Goal: Task Accomplishment & Management: Manage account settings

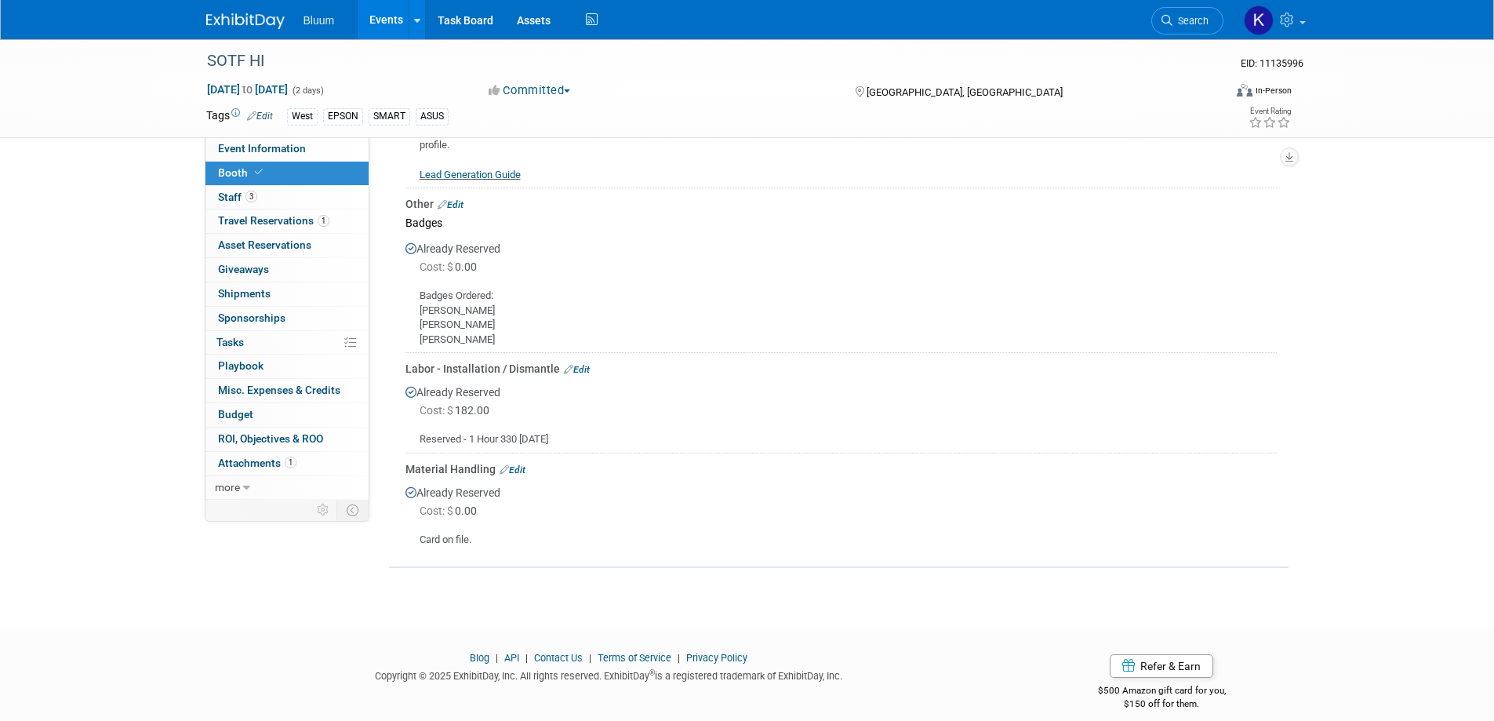
click at [395, 15] on link "Events" at bounding box center [386, 19] width 57 height 39
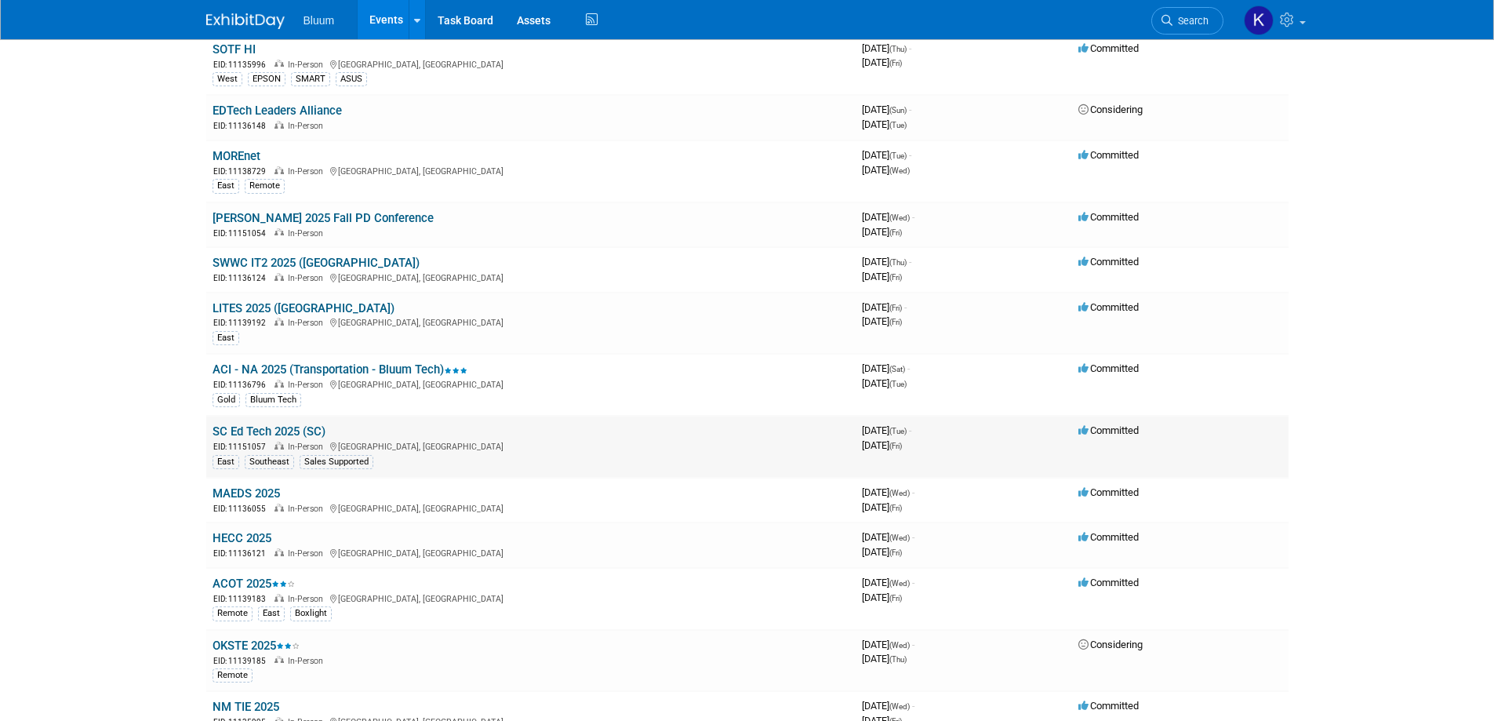
scroll to position [549, 0]
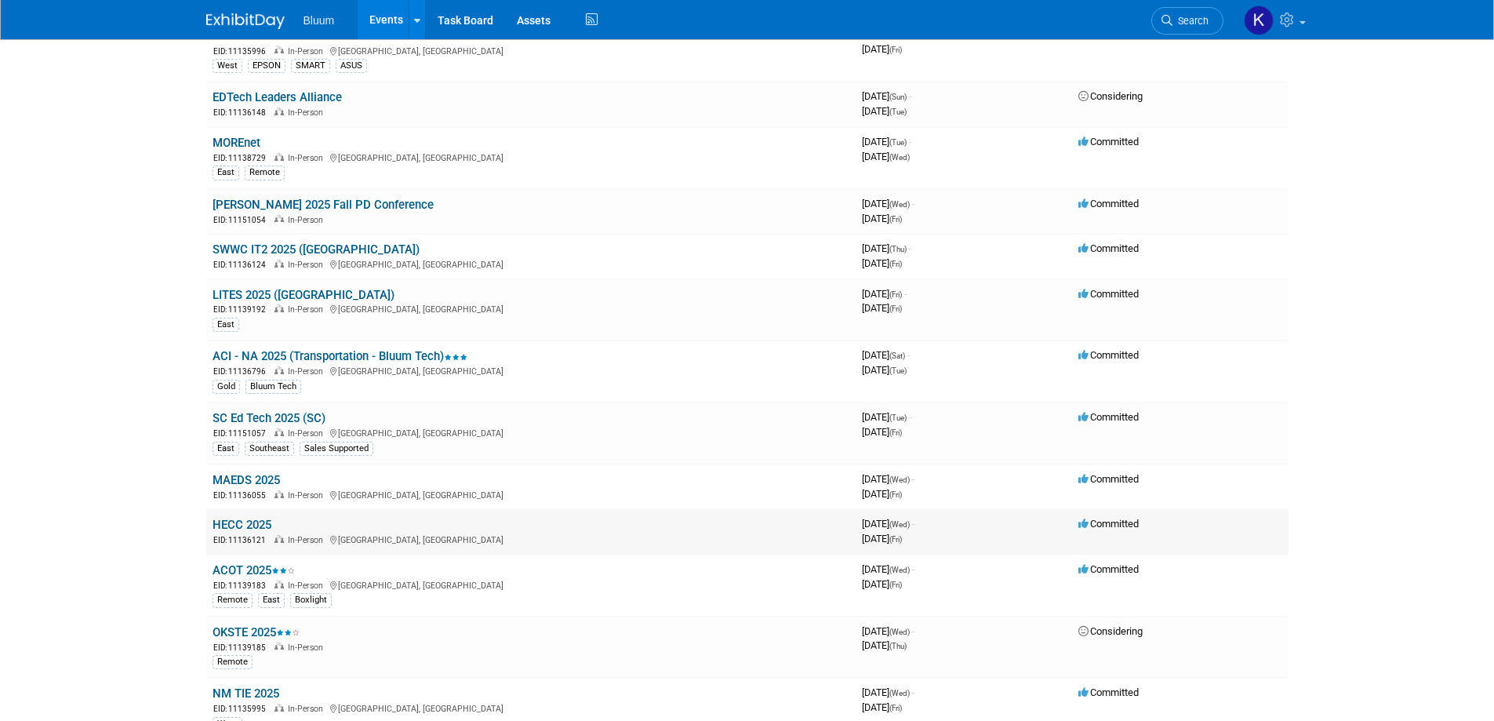
click at [259, 530] on link "HECC 2025" at bounding box center [242, 525] width 59 height 14
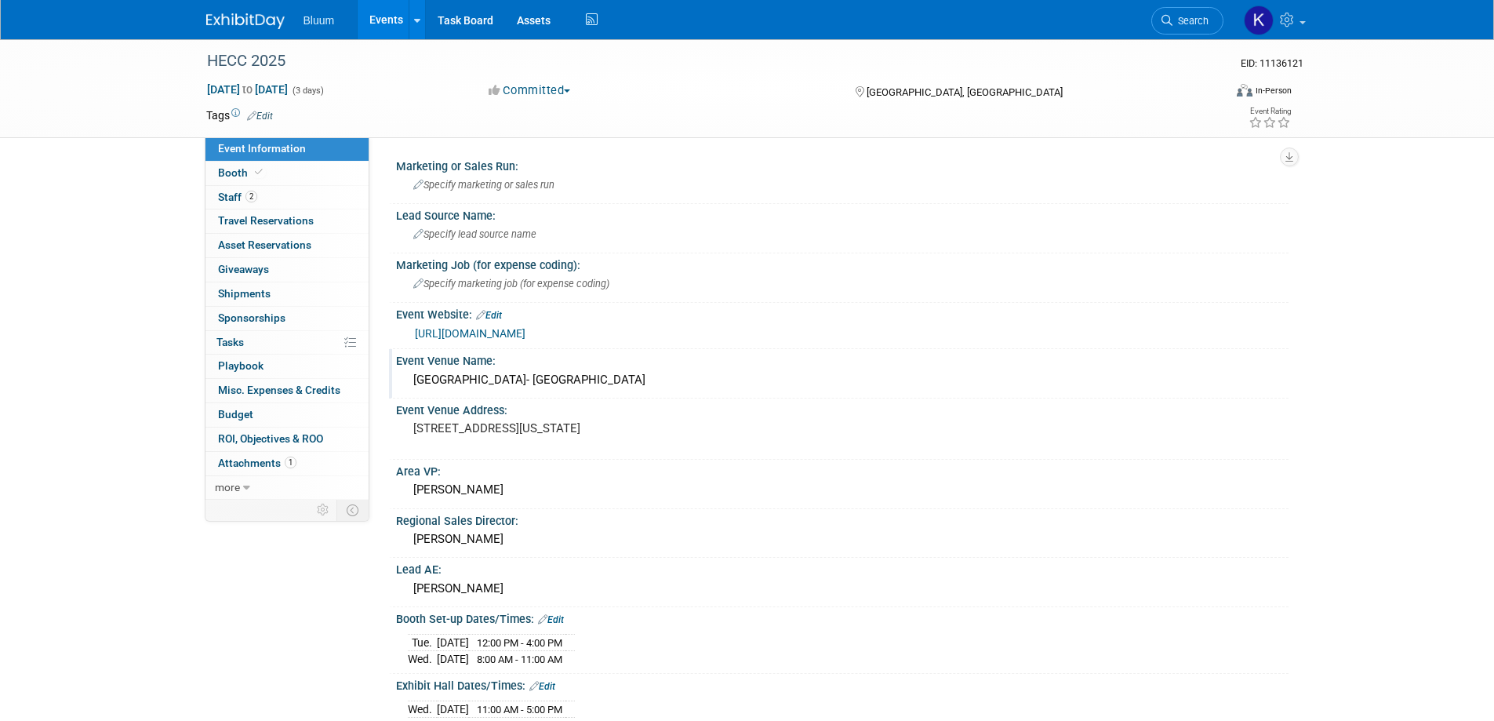
scroll to position [314, 0]
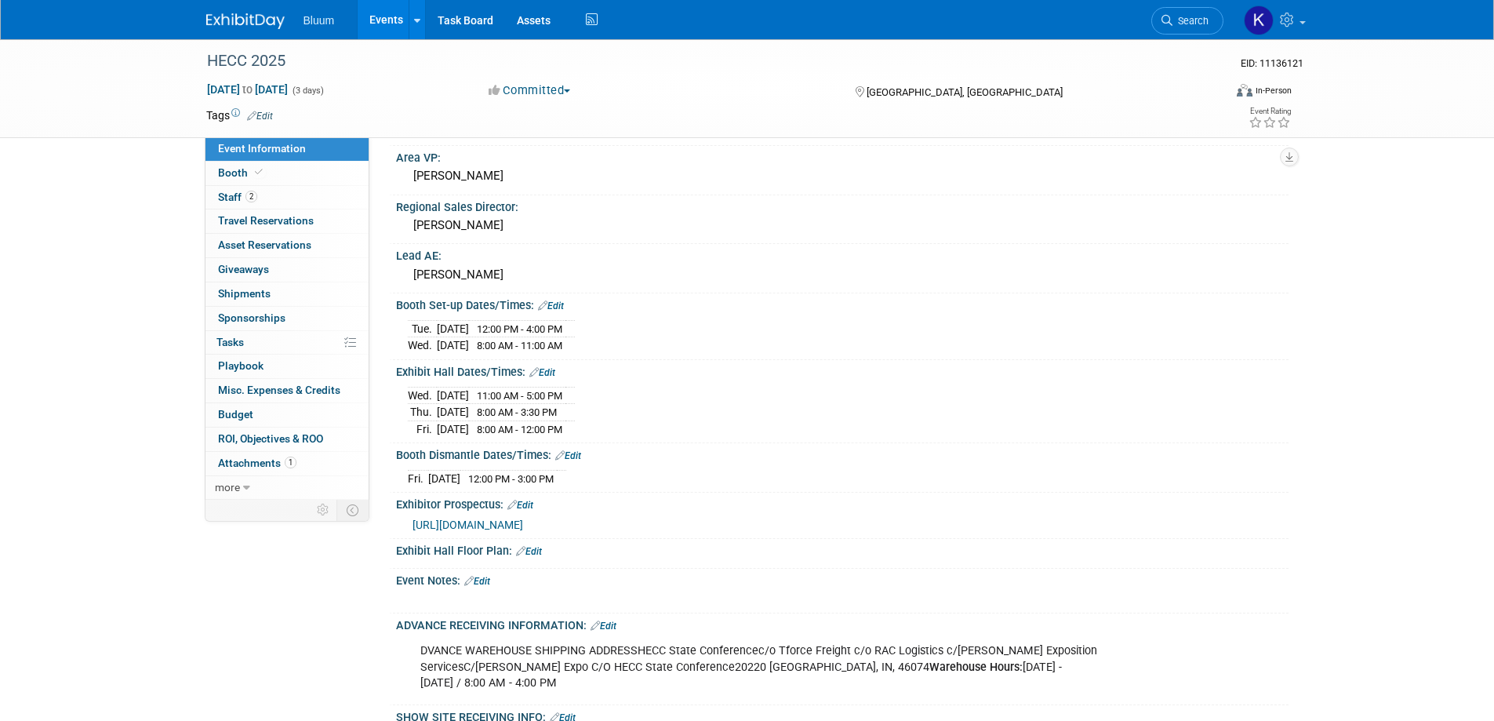
click at [610, 620] on link "Edit" at bounding box center [604, 625] width 26 height 11
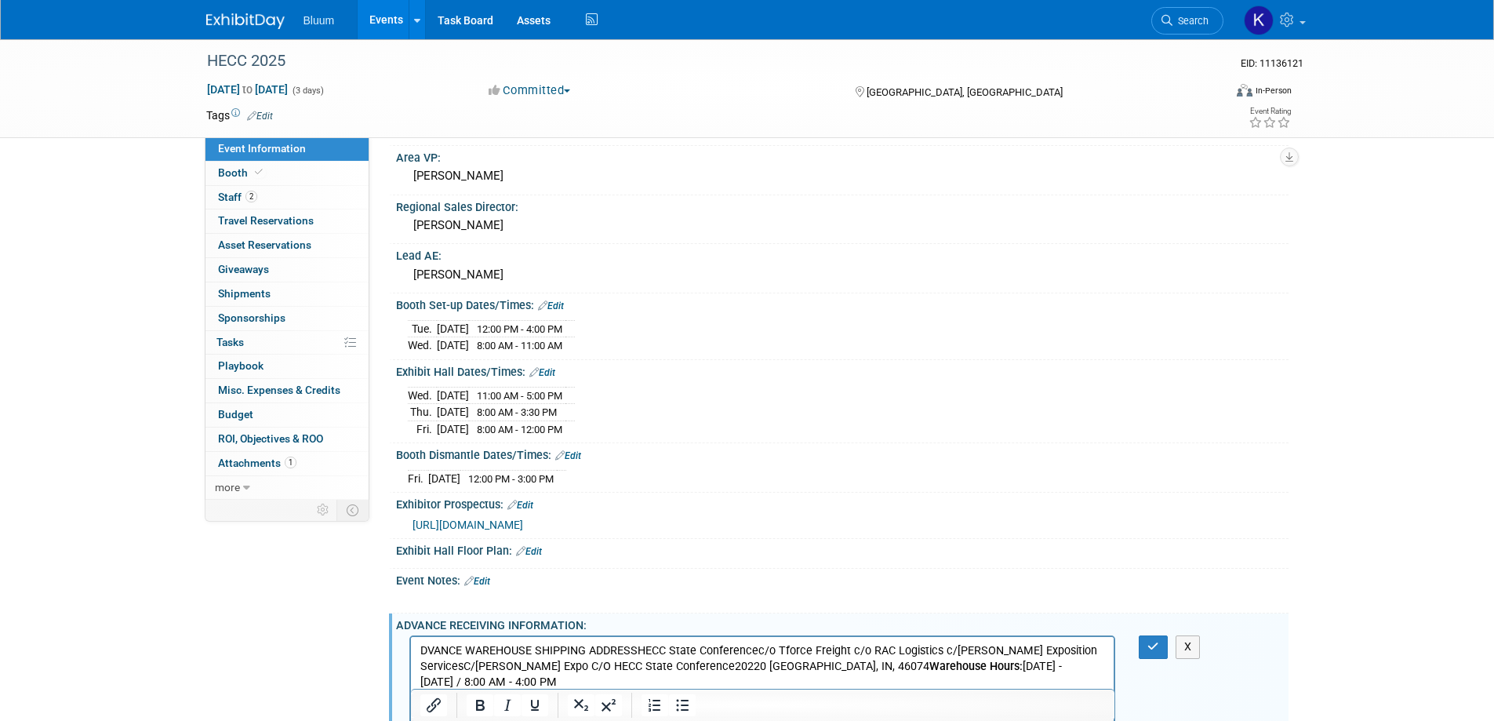
scroll to position [0, 0]
click at [1145, 646] on button "button" at bounding box center [1153, 646] width 29 height 23
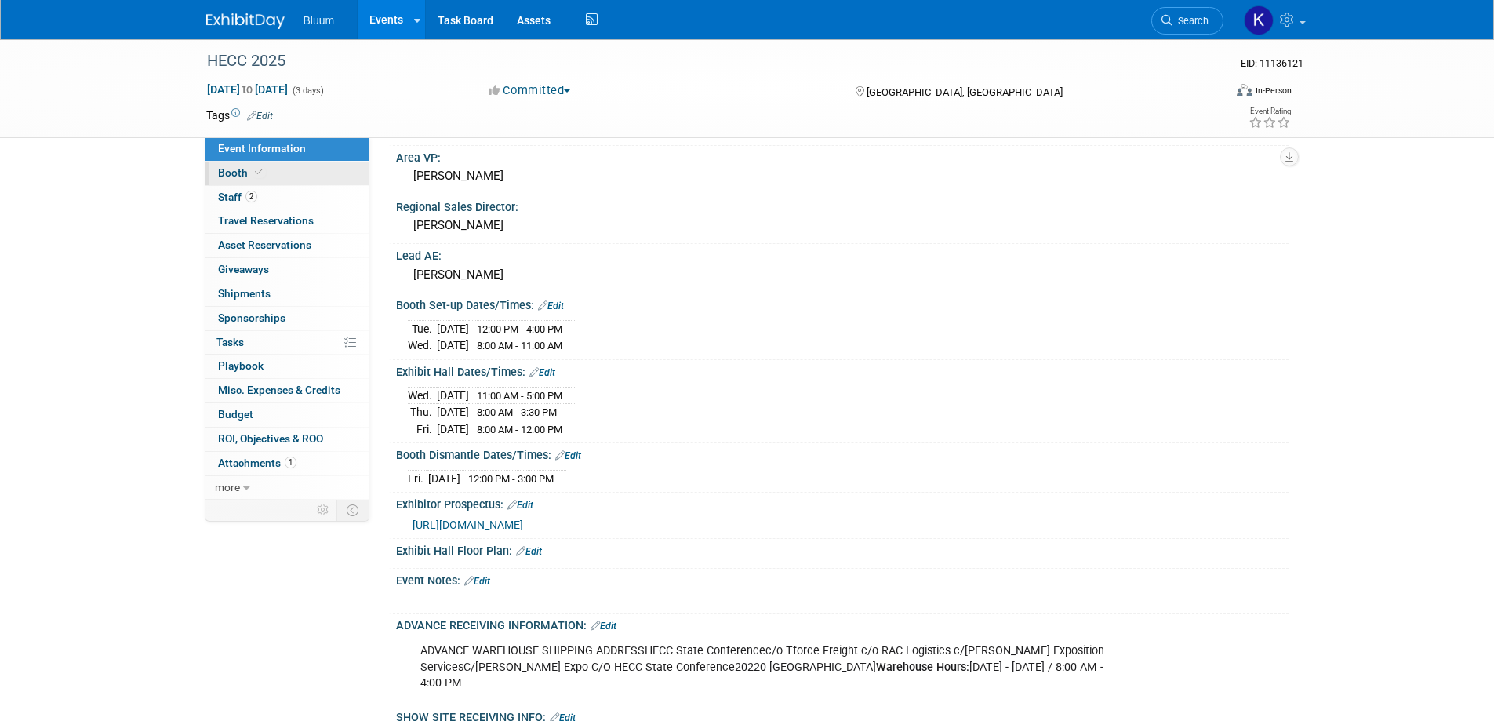
click at [233, 177] on span "Booth" at bounding box center [242, 172] width 48 height 13
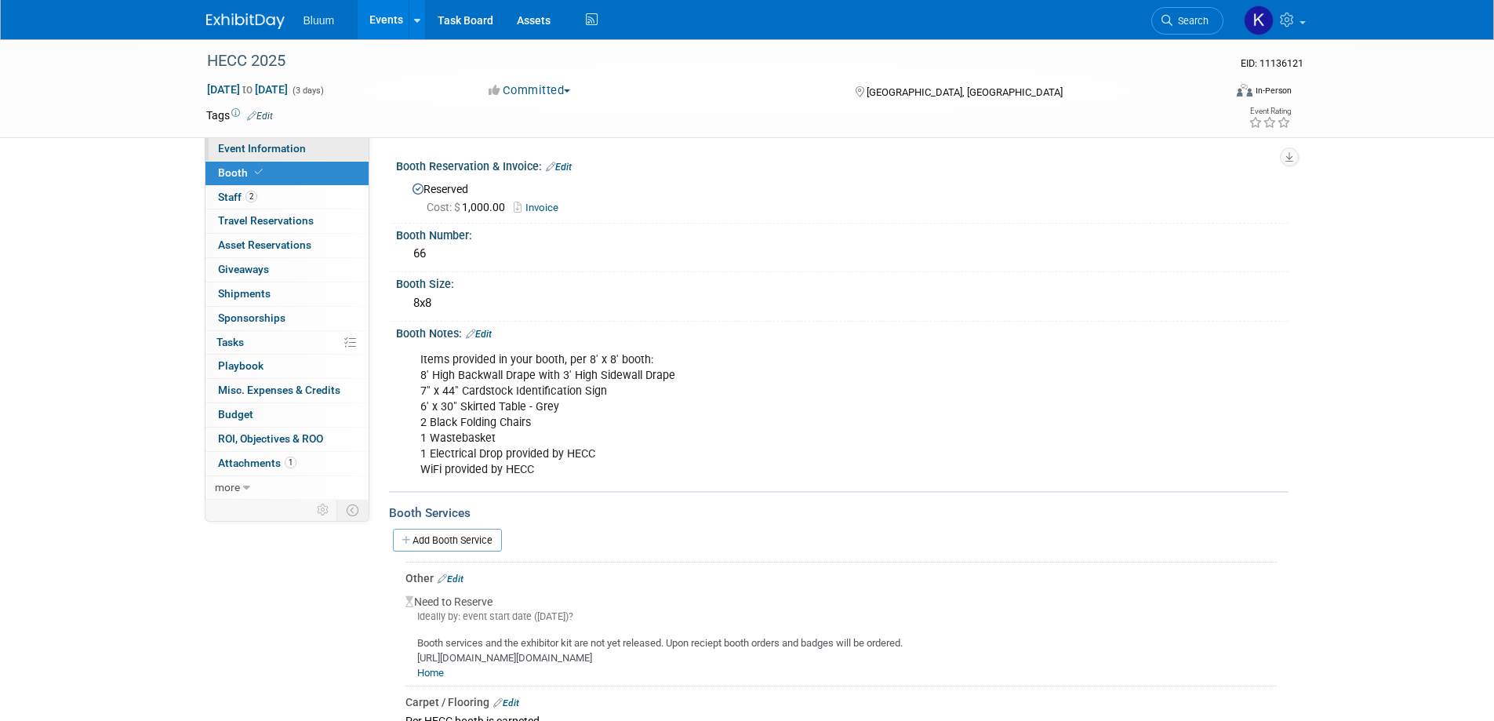
click at [293, 142] on span "Event Information" at bounding box center [262, 148] width 88 height 13
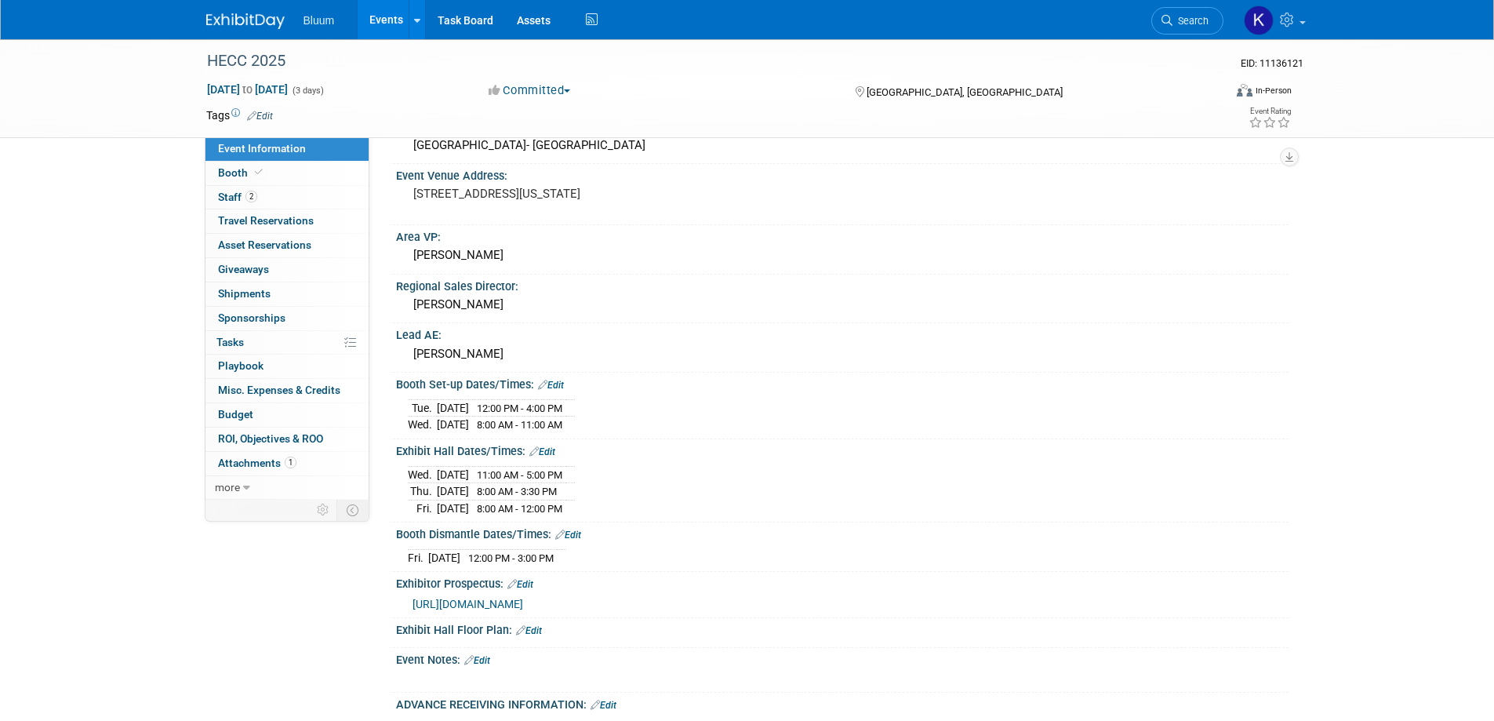
scroll to position [235, 0]
click at [238, 174] on span "Booth" at bounding box center [242, 172] width 48 height 13
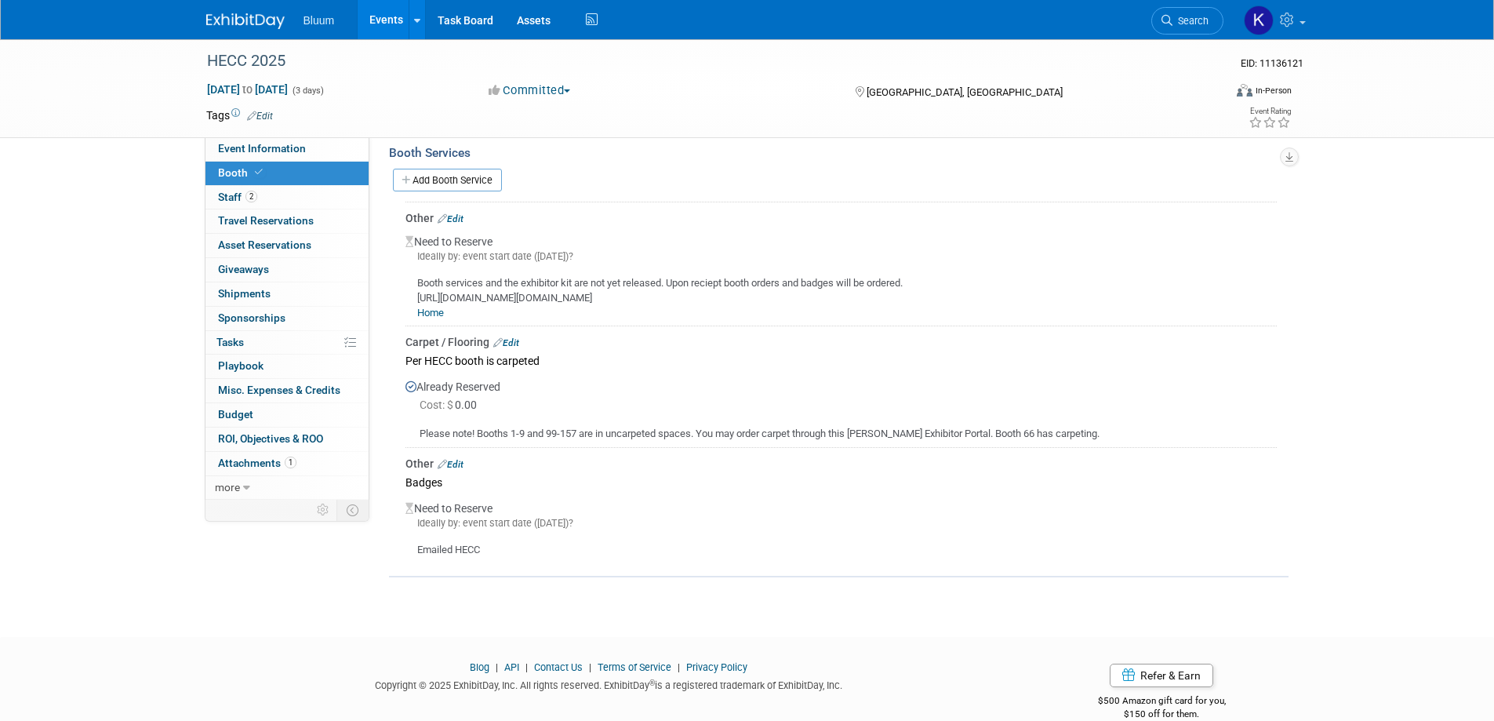
scroll to position [385, 0]
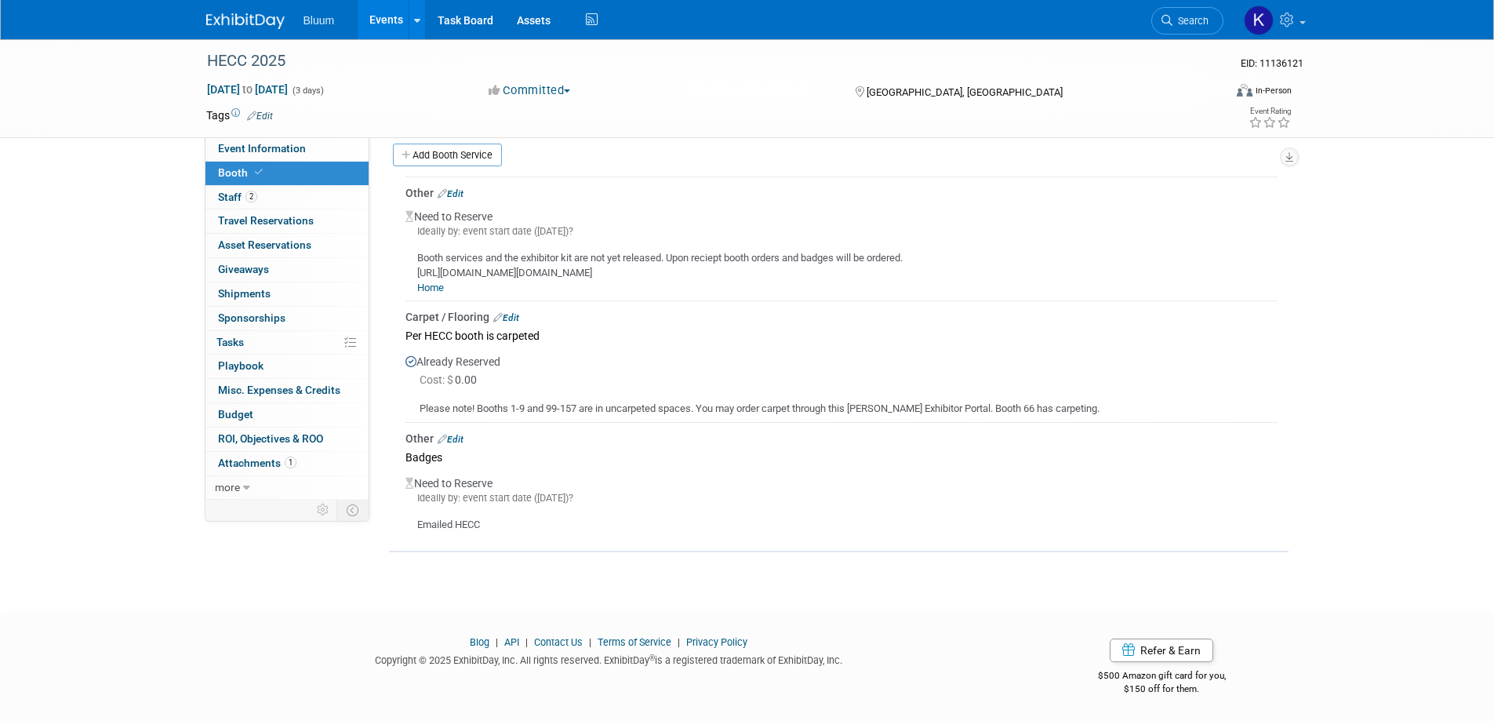
click at [463, 442] on link "Edit" at bounding box center [451, 439] width 26 height 11
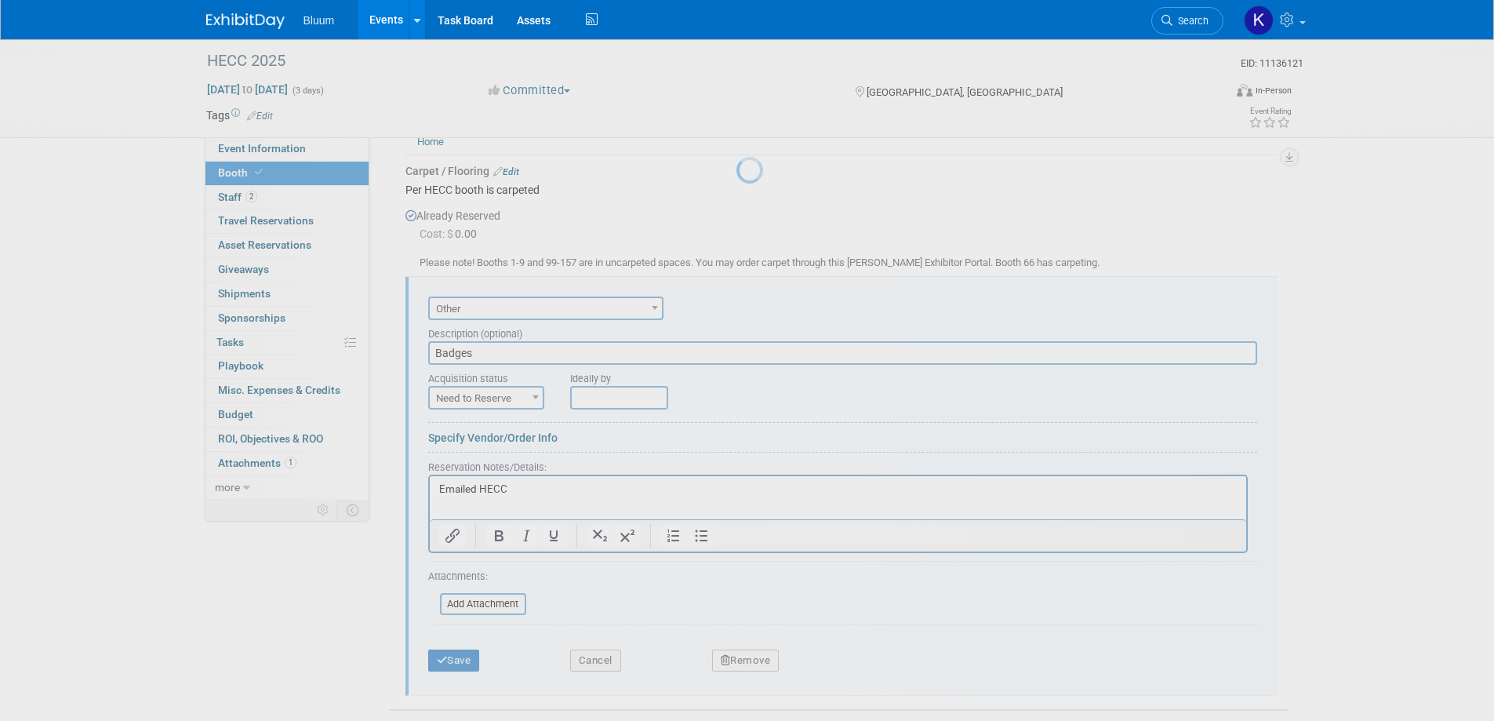
scroll to position [628, 0]
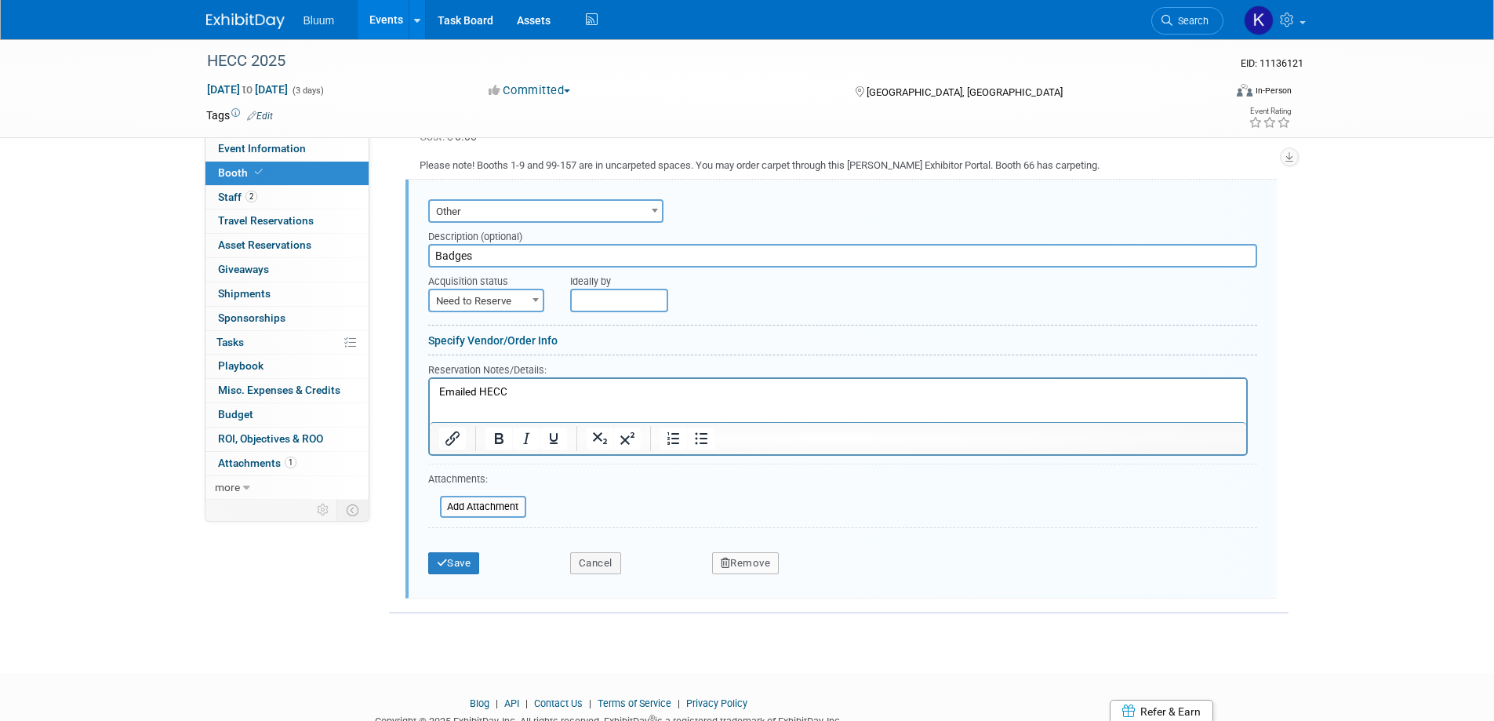
drag, startPoint x: 514, startPoint y: 391, endPoint x: 783, endPoint y: 765, distance: 460.2
click at [429, 388] on html "Emailed HECC" at bounding box center [837, 388] width 817 height 21
paste body "Rich Text Area. Press ALT-0 for help."
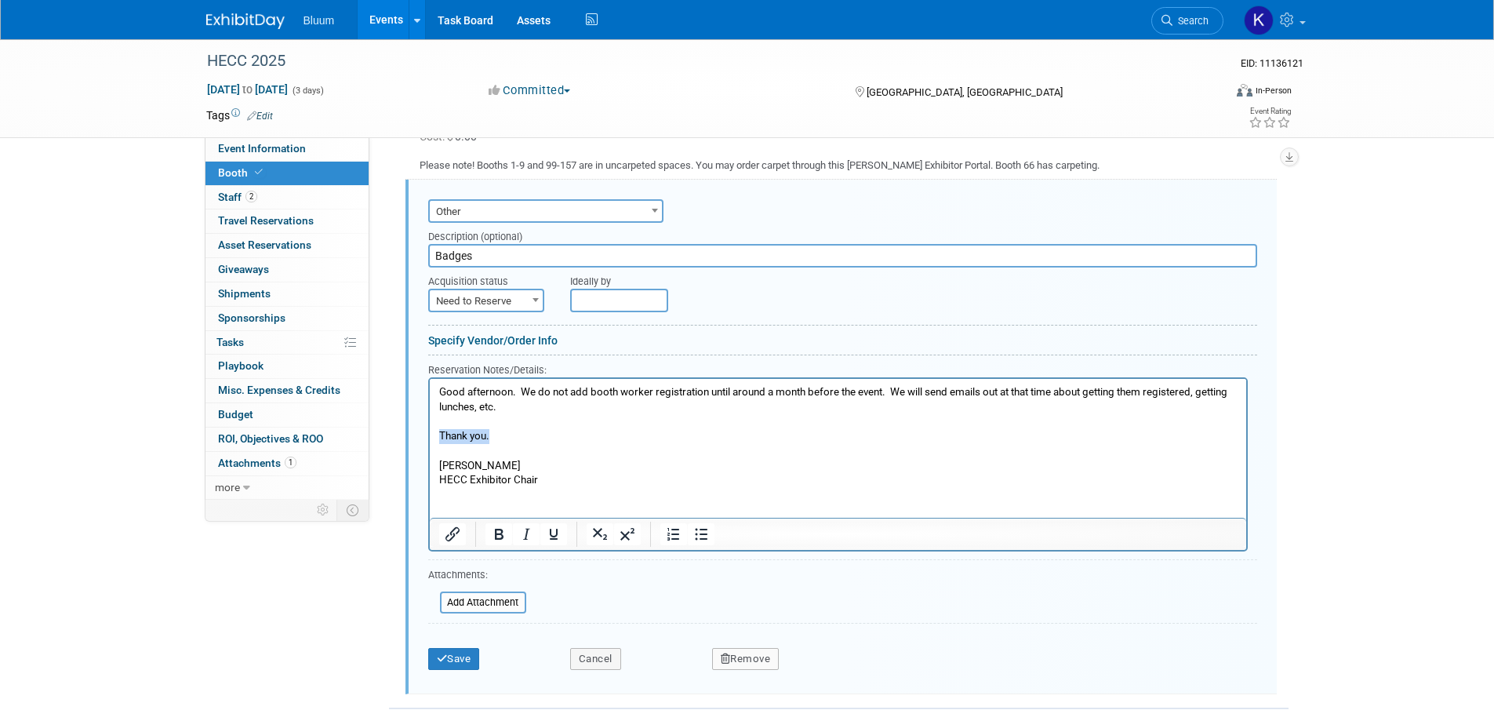
drag, startPoint x: 476, startPoint y: 435, endPoint x: 395, endPoint y: 430, distance: 81.7
click at [429, 430] on html "Good afternoon. We do not add booth worker registration until around a month be…" at bounding box center [837, 447] width 817 height 139
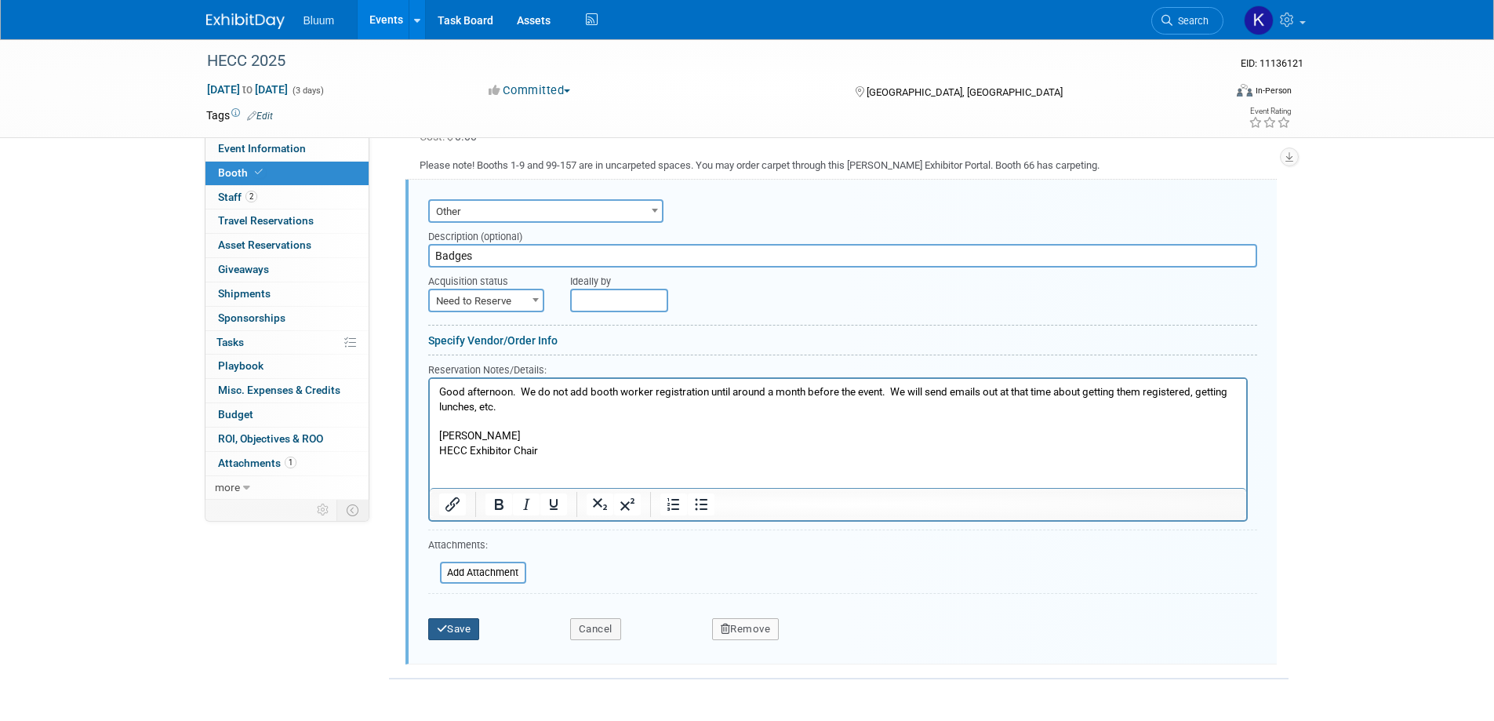
click at [458, 624] on button "Save" at bounding box center [454, 629] width 52 height 22
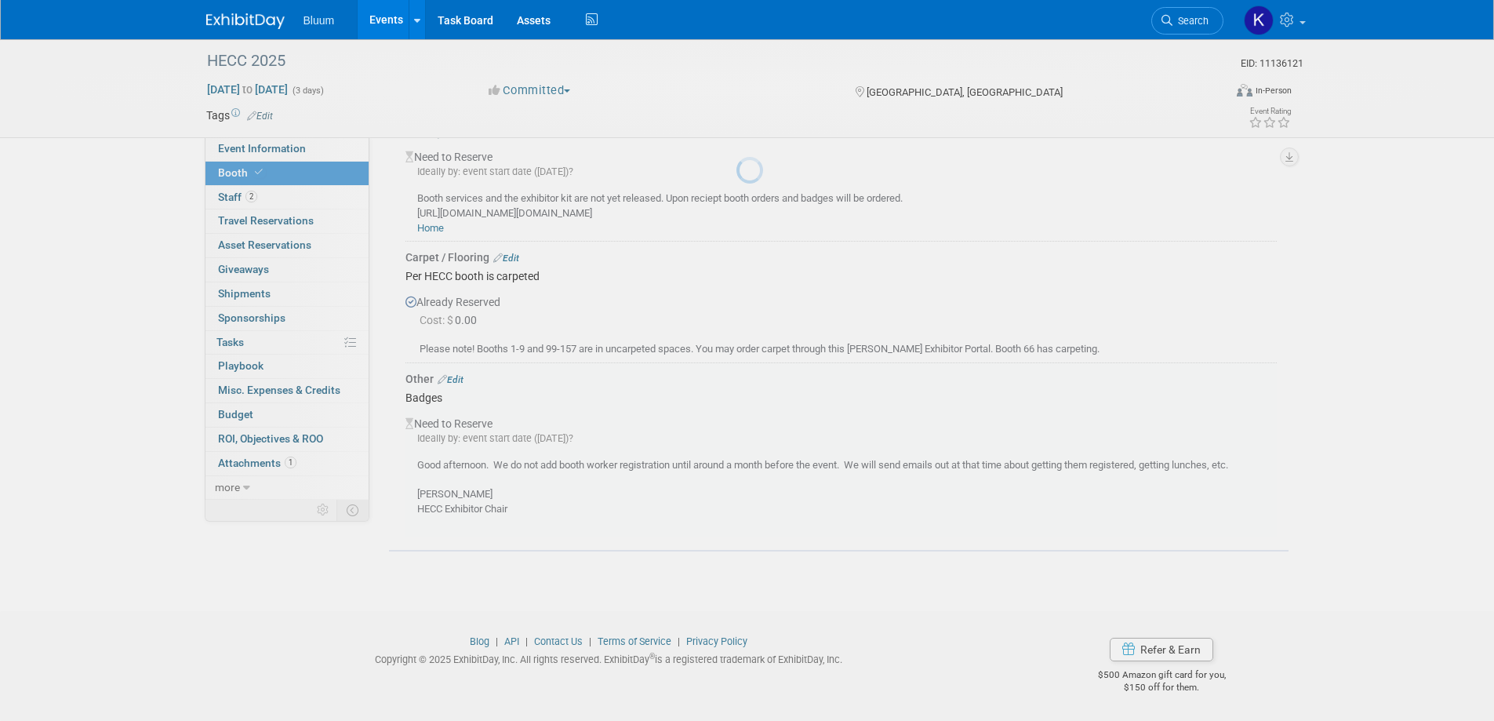
scroll to position [444, 0]
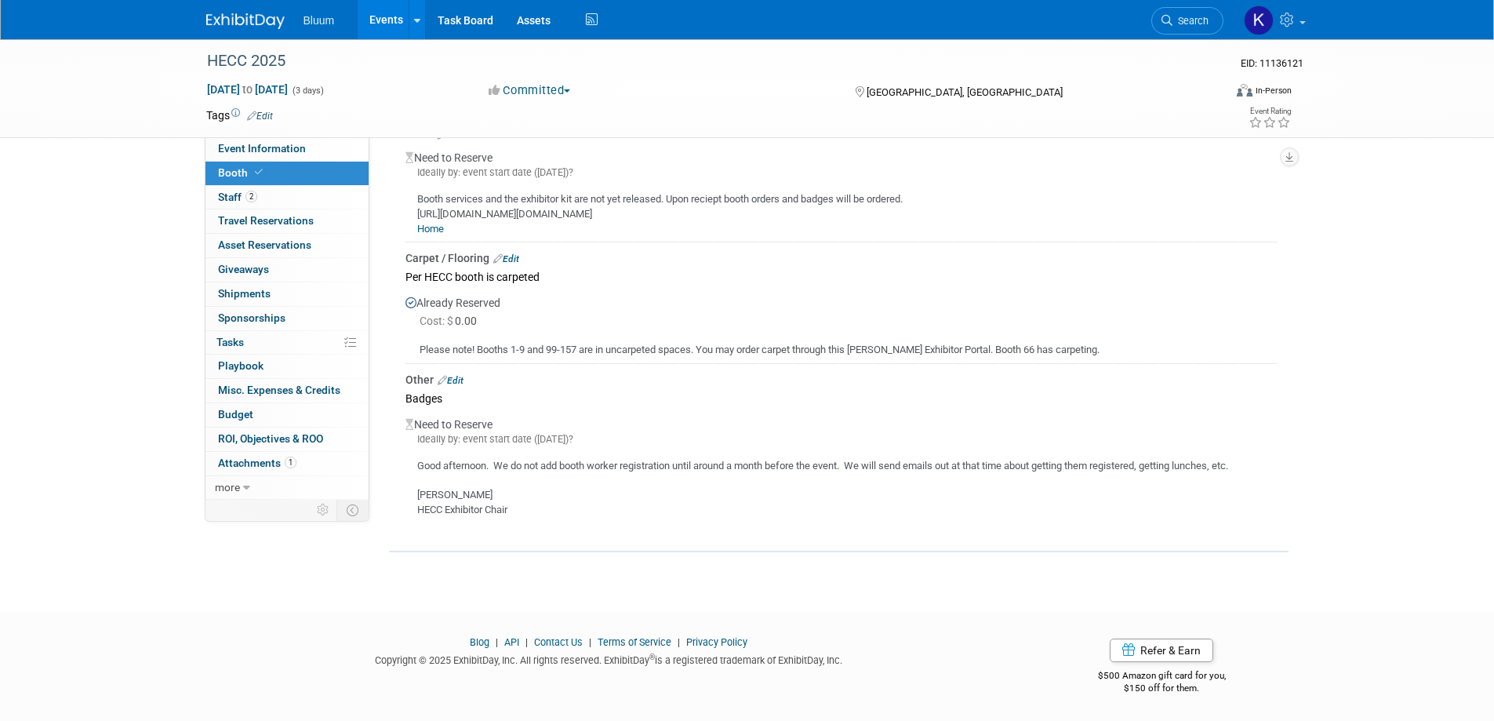
click at [401, 16] on link "Events" at bounding box center [386, 19] width 57 height 39
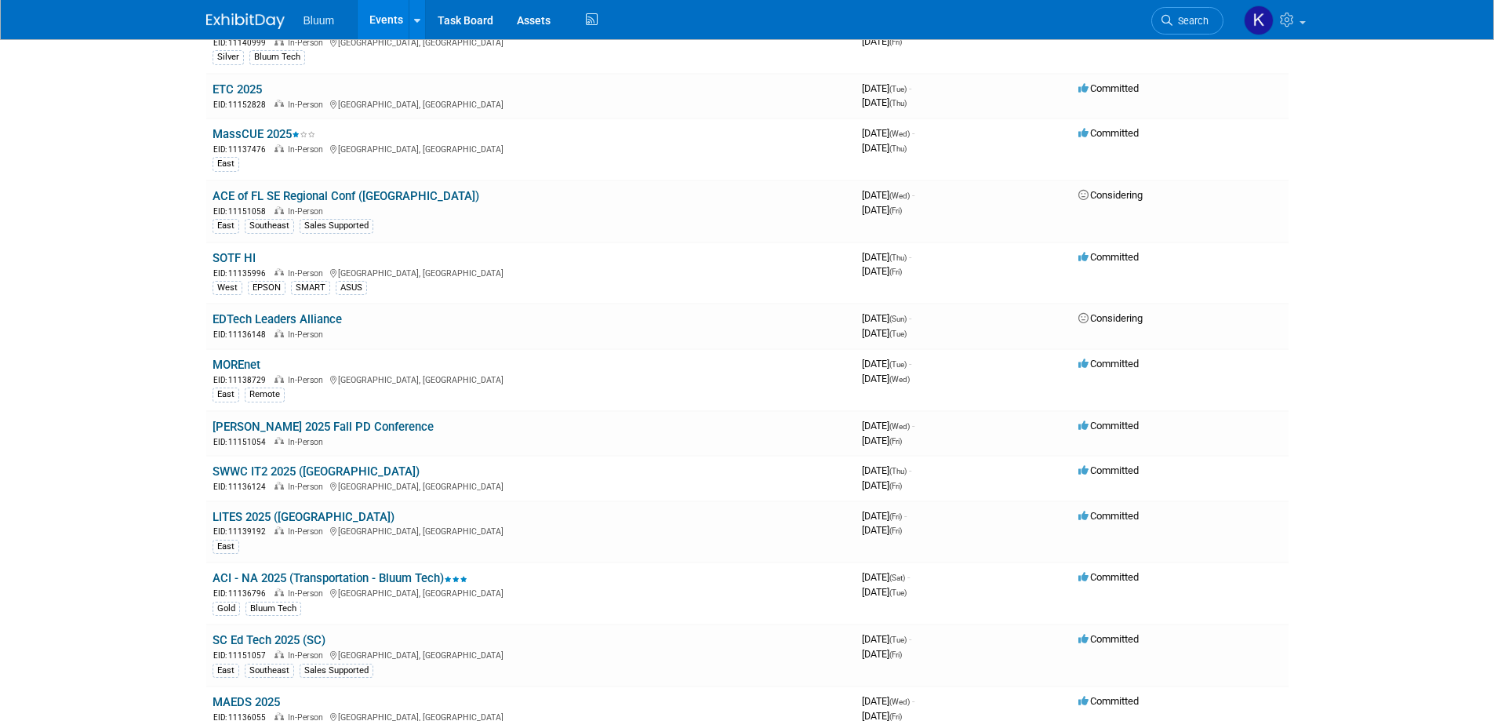
scroll to position [392, 0]
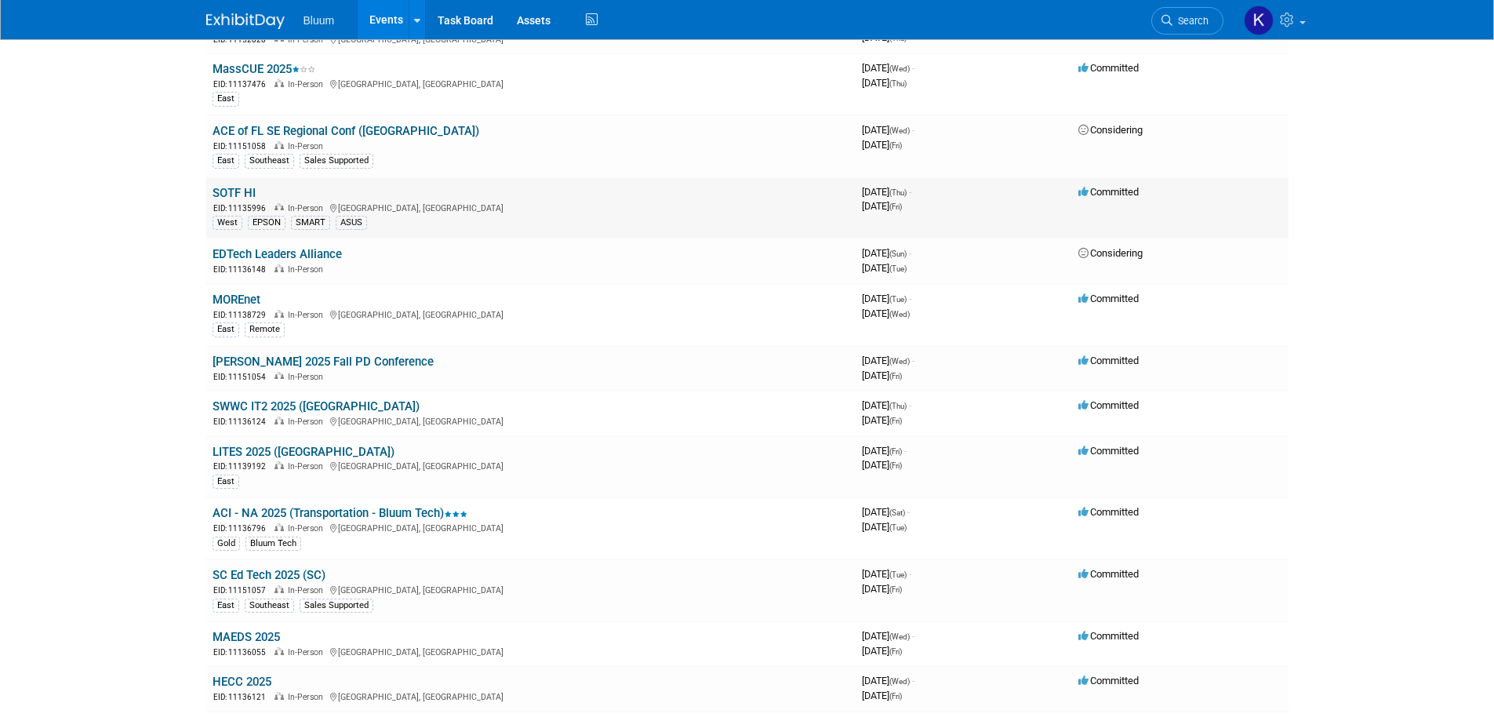
click at [249, 197] on link "SOTF HI" at bounding box center [234, 193] width 43 height 14
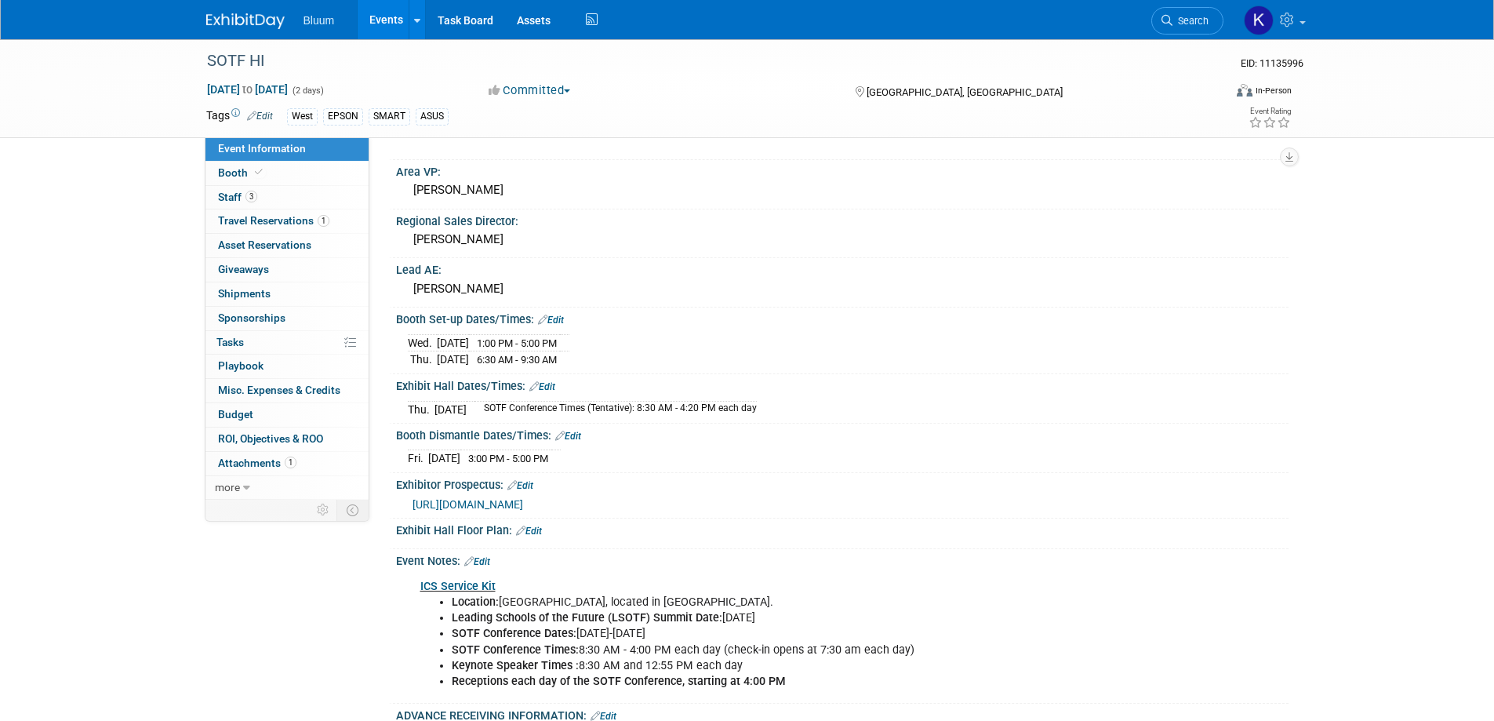
scroll to position [314, 0]
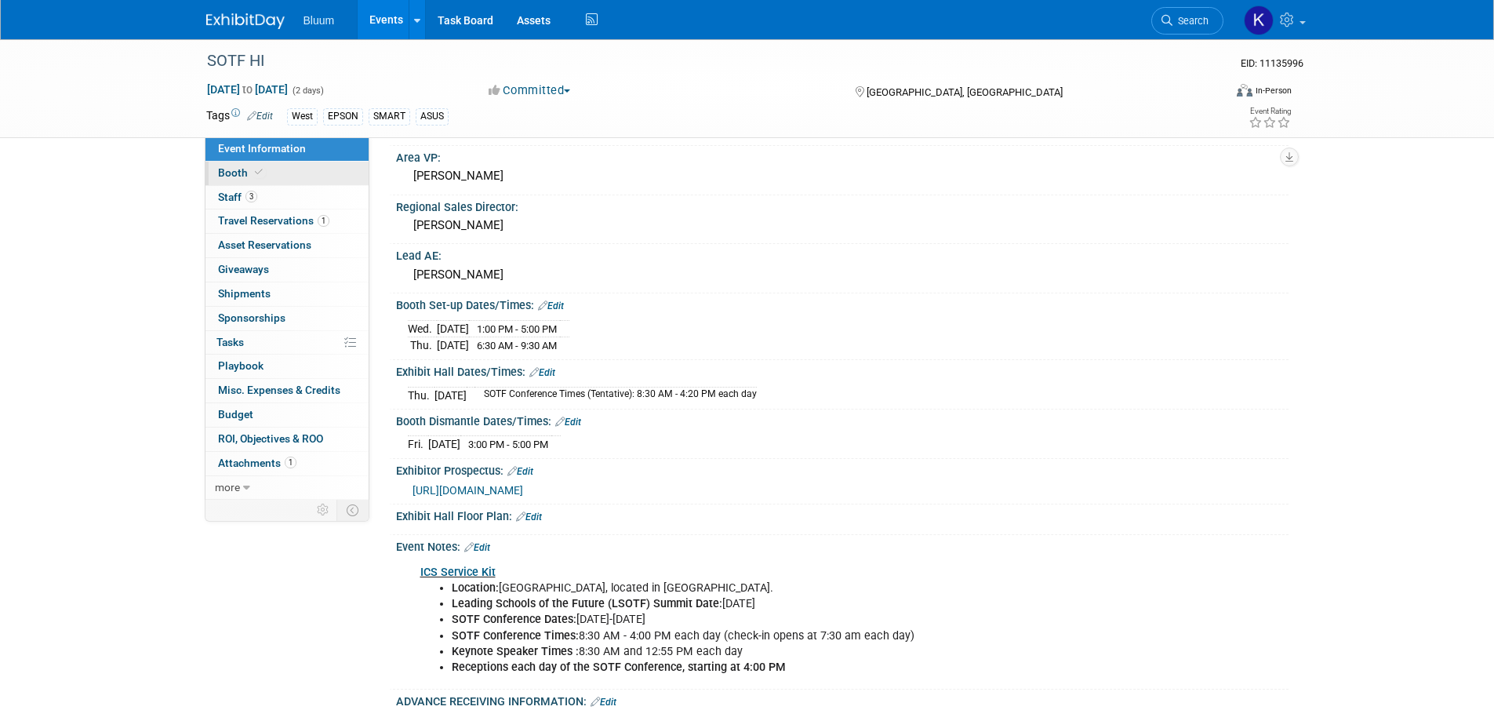
click at [234, 175] on span "Booth" at bounding box center [242, 172] width 48 height 13
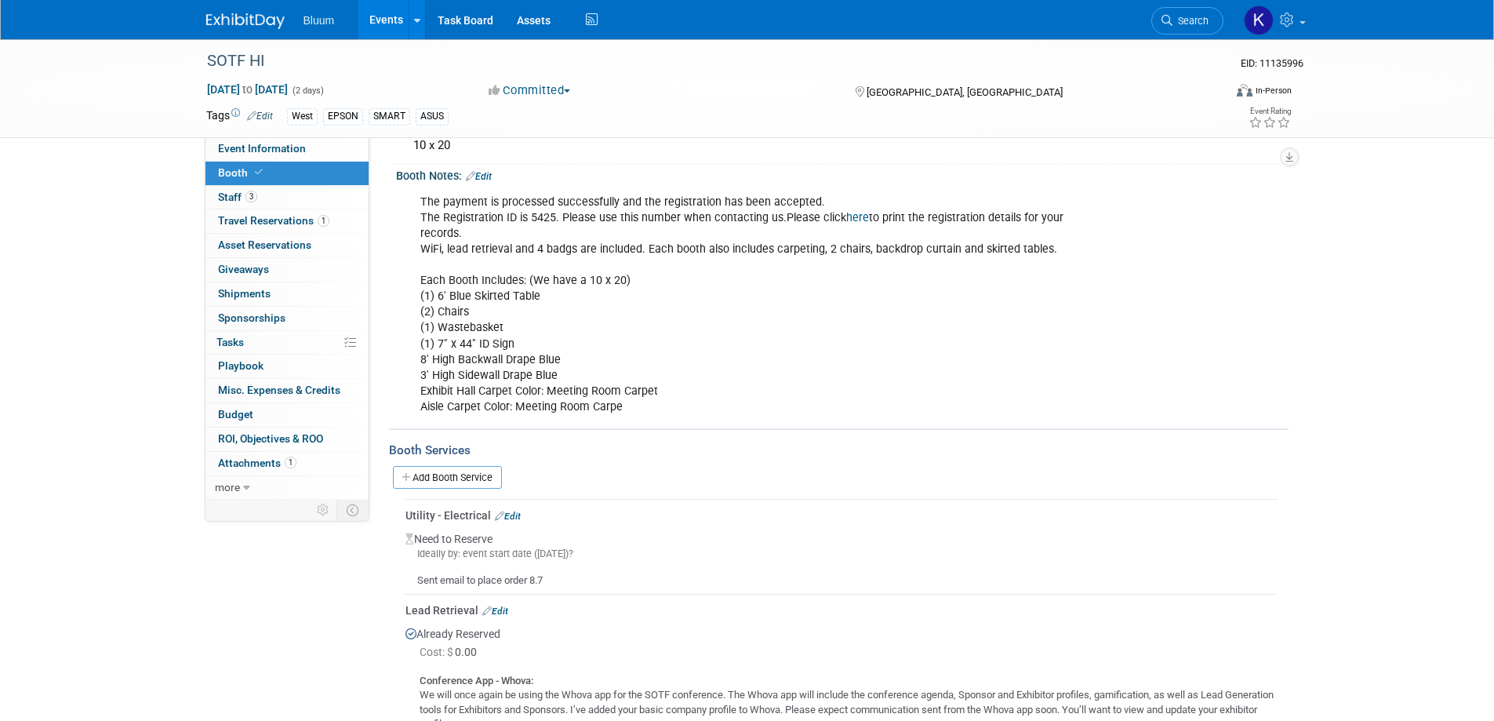
scroll to position [157, 0]
click at [465, 467] on link "Add Booth Service" at bounding box center [447, 478] width 109 height 23
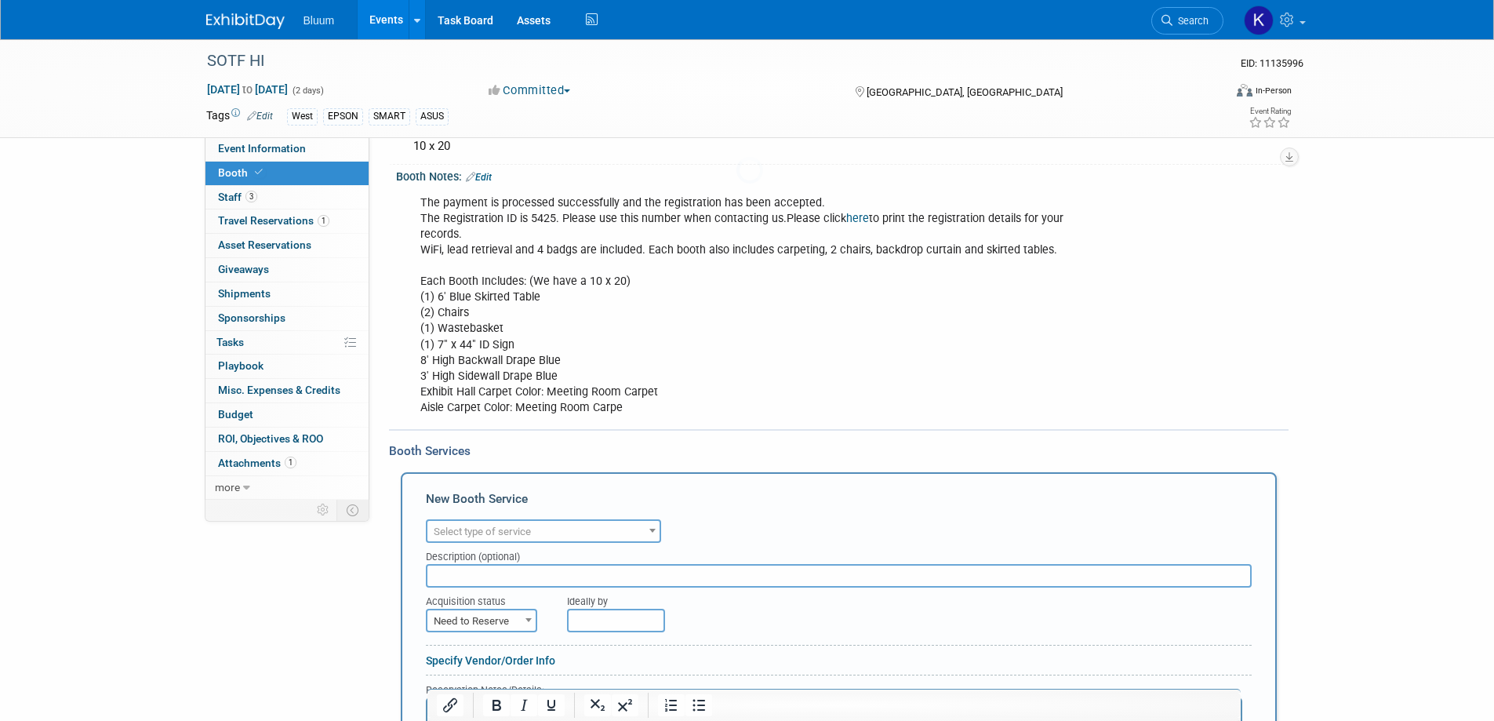
scroll to position [0, 0]
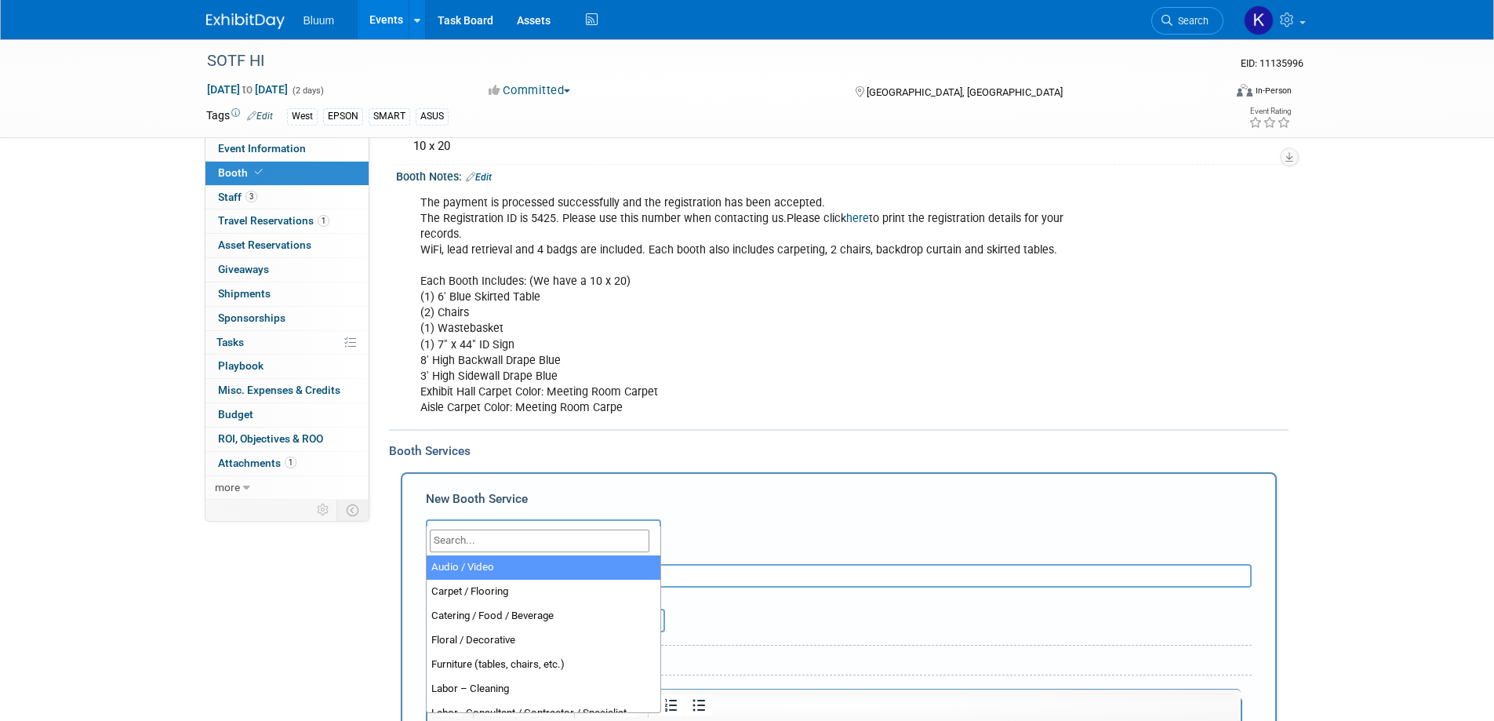
click at [578, 521] on span "Select type of service" at bounding box center [544, 532] width 232 height 22
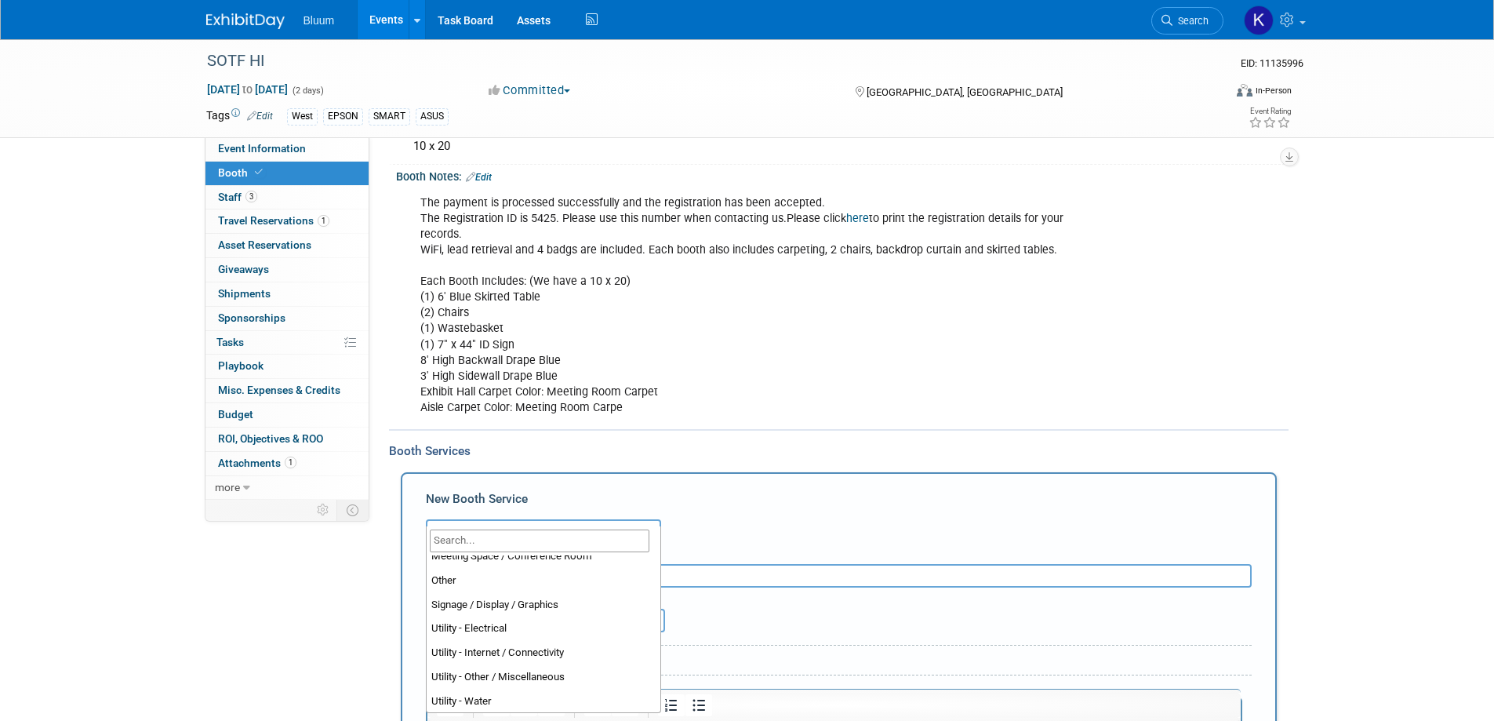
scroll to position [402, 0]
select select "18"
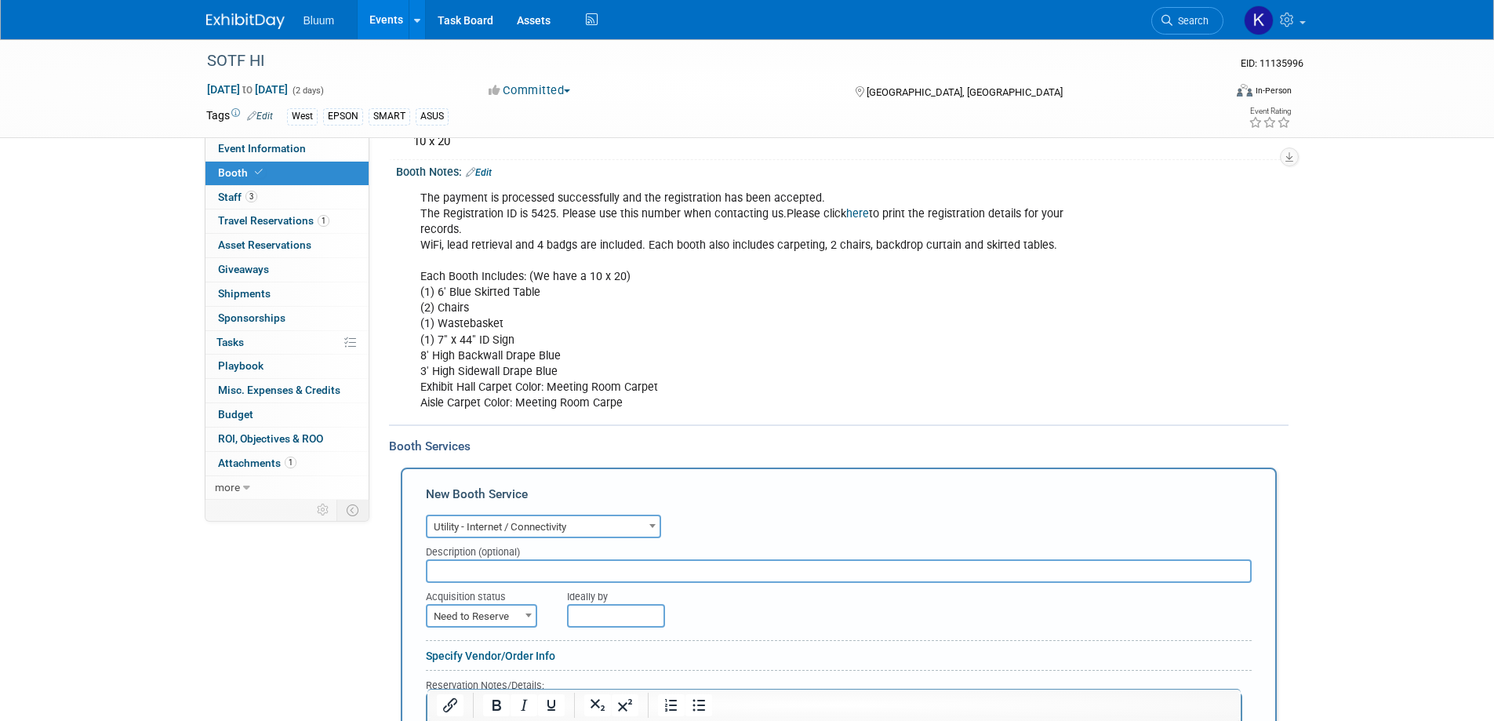
scroll to position [471, 0]
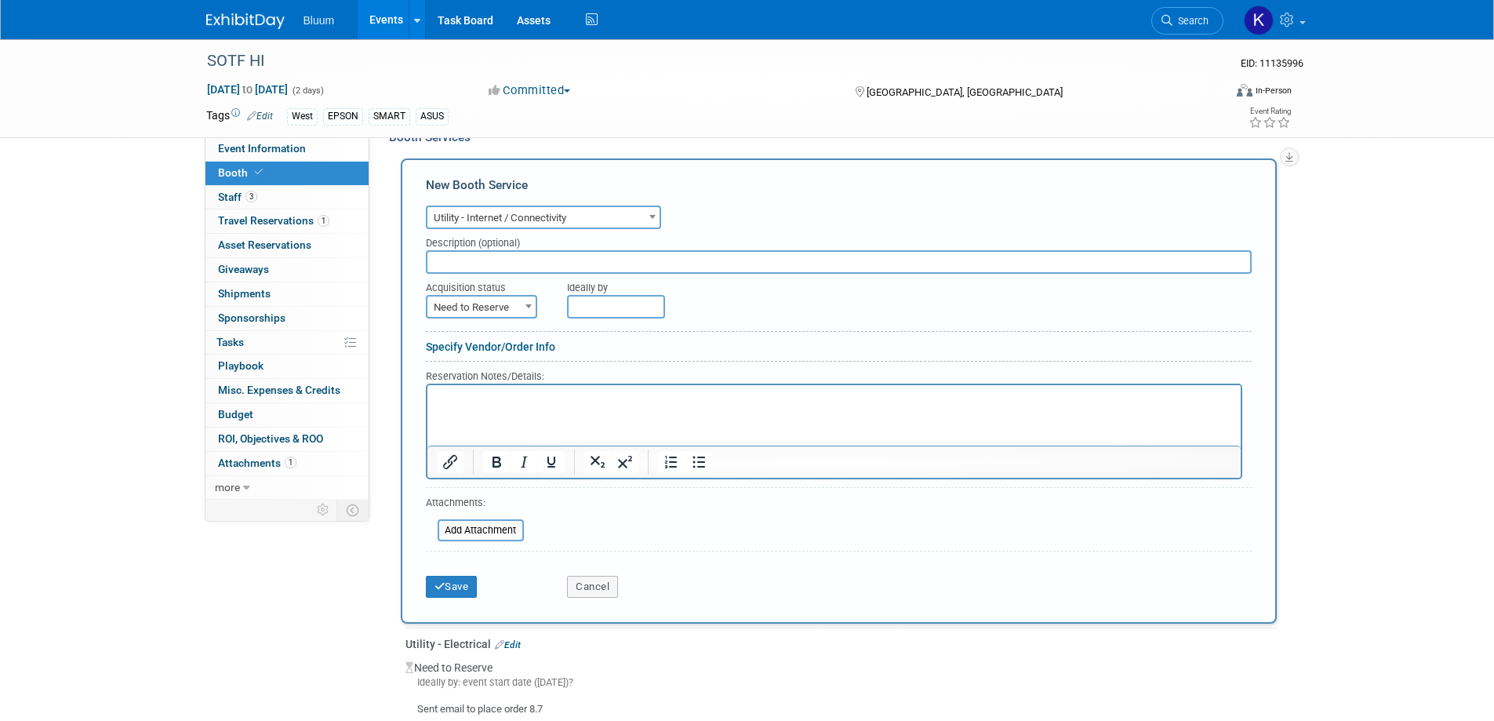
click at [524, 296] on span at bounding box center [529, 306] width 16 height 20
select select "2"
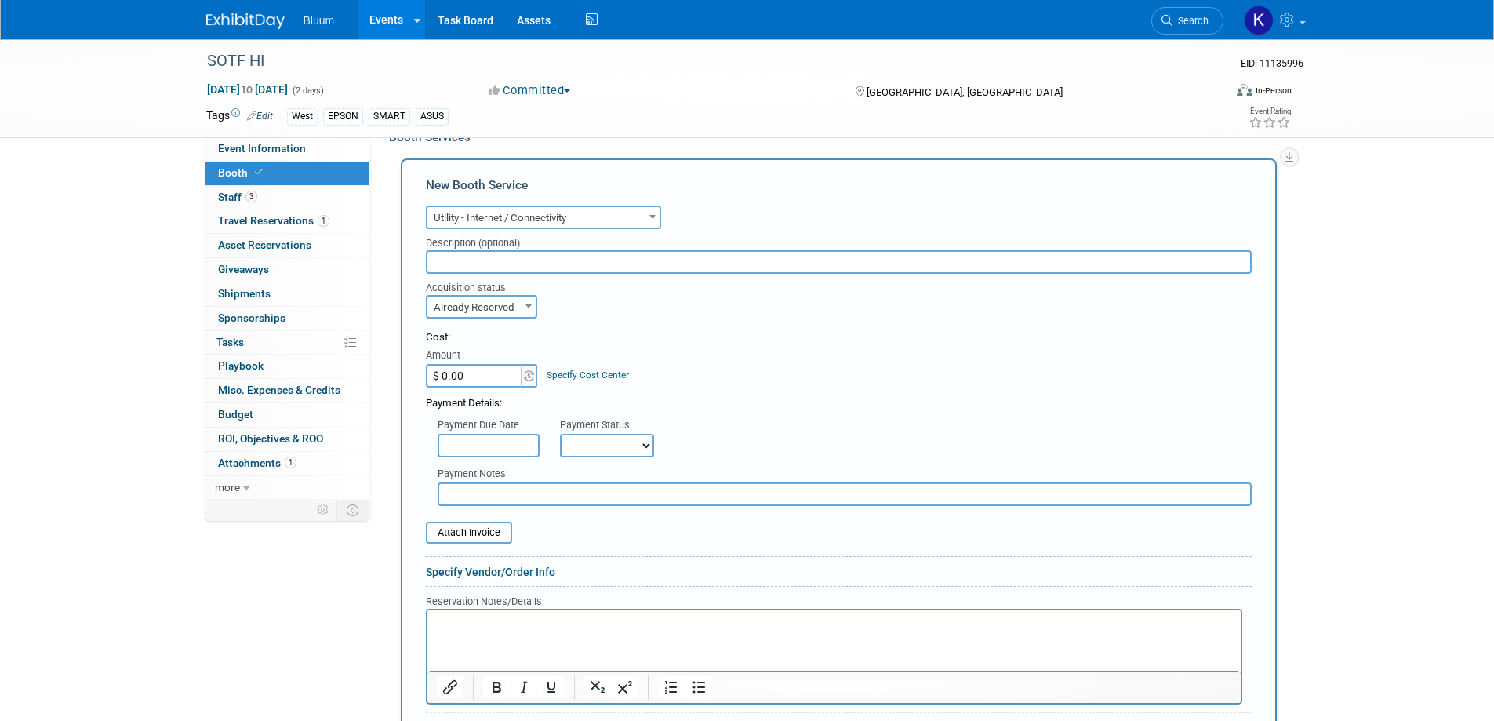
click at [464, 624] on p "Rich Text Area. Press ALT-0 for help." at bounding box center [833, 623] width 795 height 15
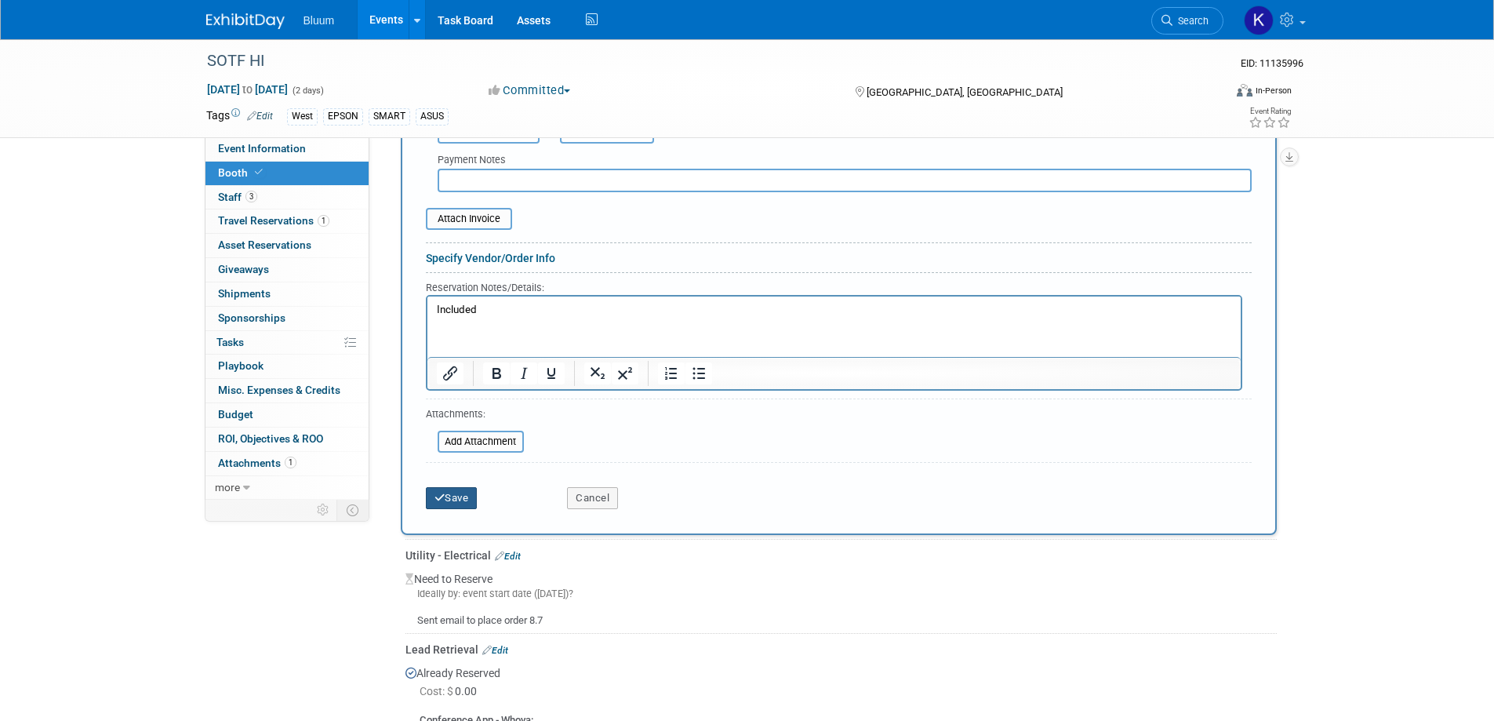
click at [468, 487] on button "Save" at bounding box center [452, 498] width 52 height 22
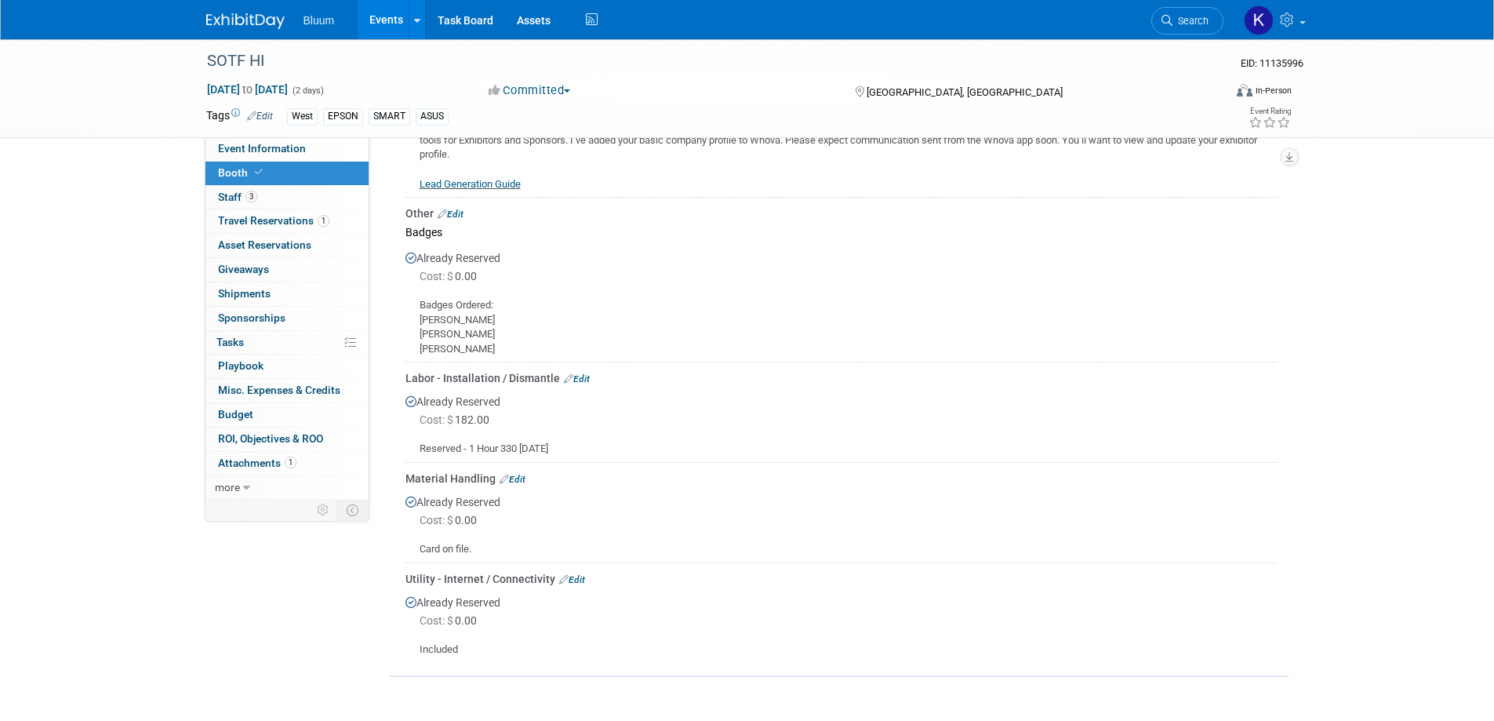
scroll to position [758, 0]
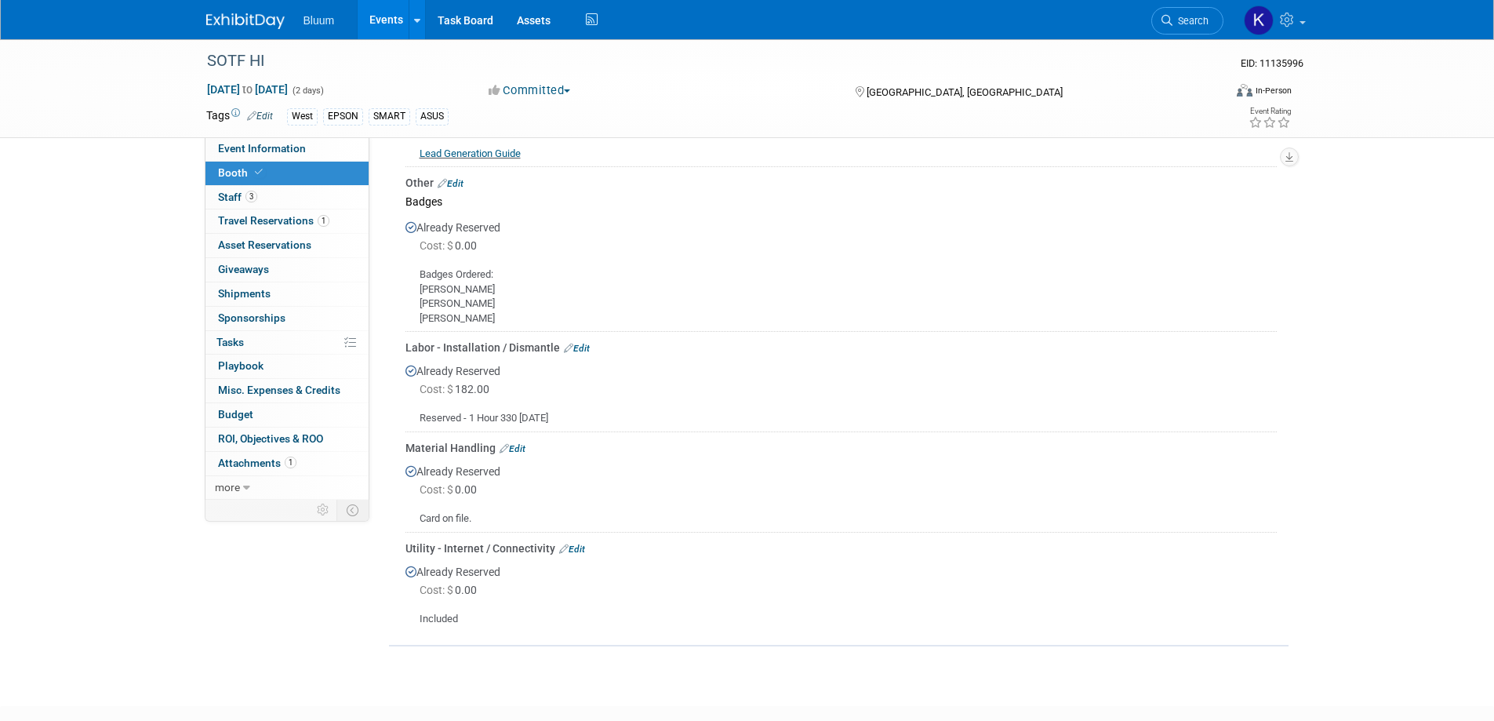
click at [569, 544] on link "Edit" at bounding box center [572, 549] width 26 height 11
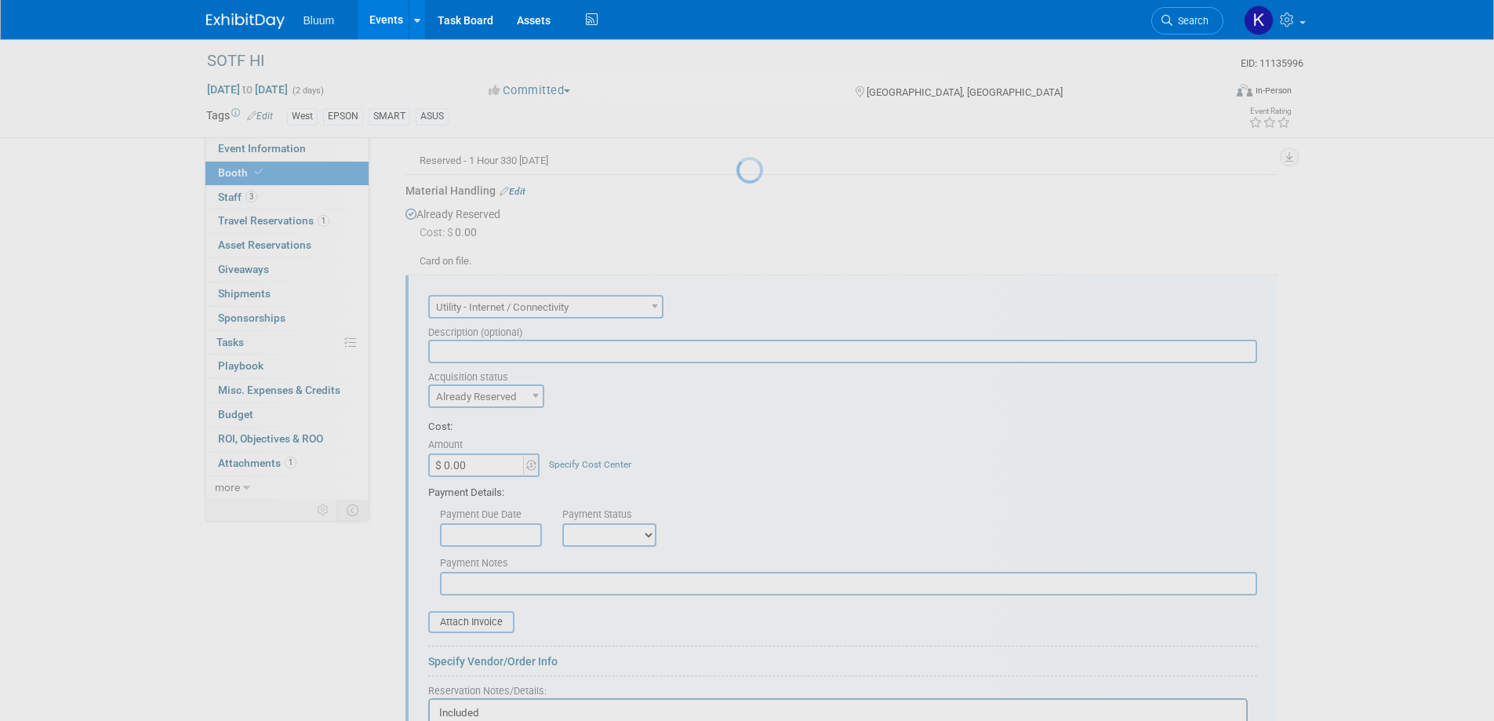
scroll to position [1095, 0]
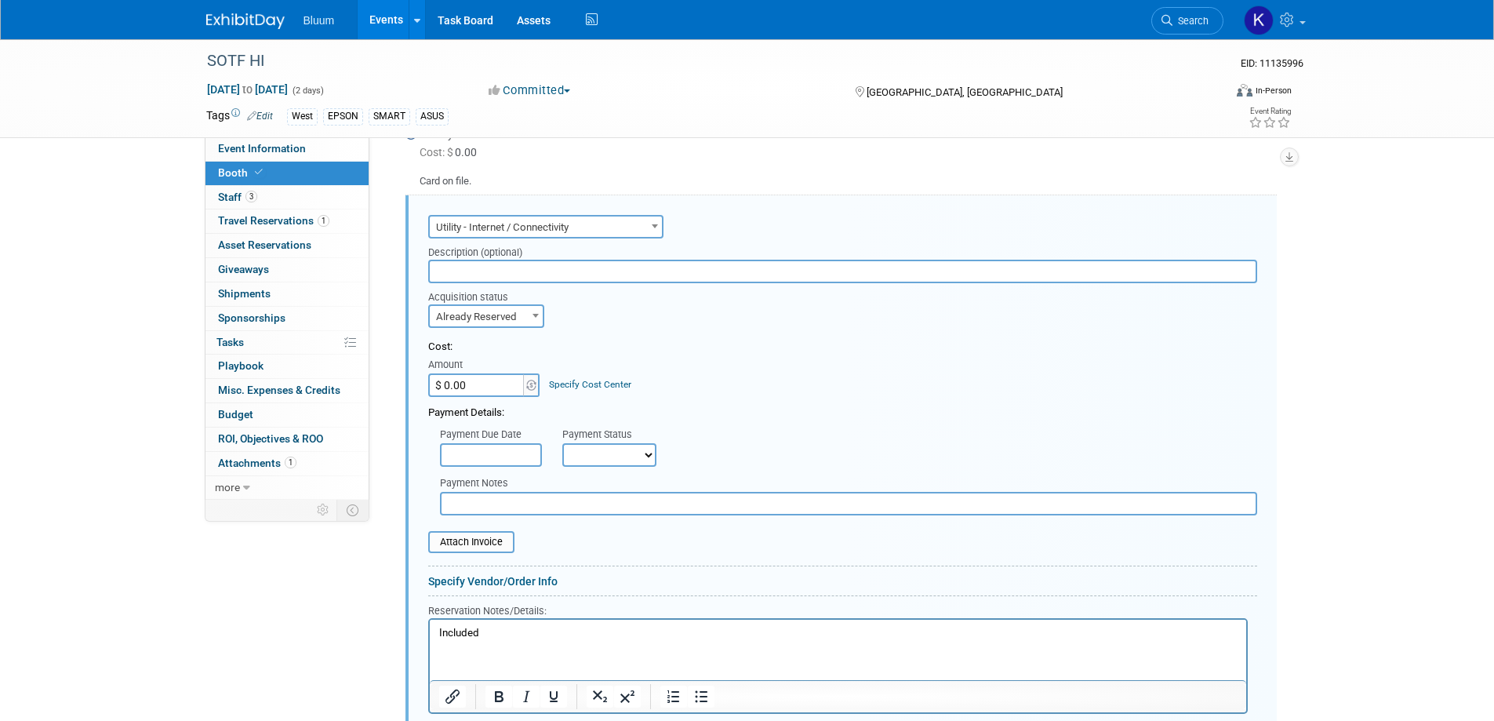
click at [534, 314] on b at bounding box center [536, 316] width 6 height 4
select select "1"
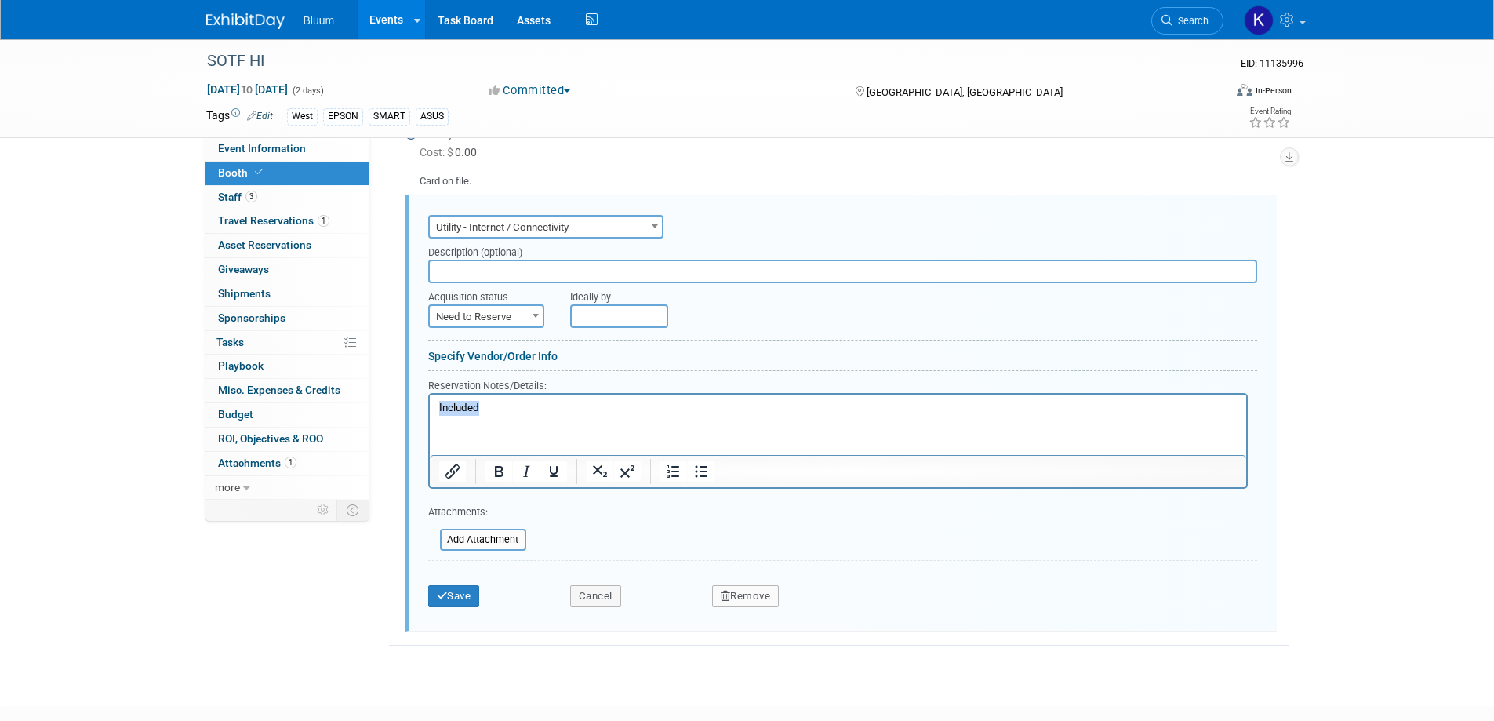
drag, startPoint x: 497, startPoint y: 403, endPoint x: 397, endPoint y: 391, distance: 101.1
click at [429, 394] on html "Included" at bounding box center [837, 404] width 817 height 21
click at [464, 593] on div "Save Cancel Remove" at bounding box center [842, 591] width 829 height 48
click at [463, 585] on button "Save" at bounding box center [454, 596] width 52 height 22
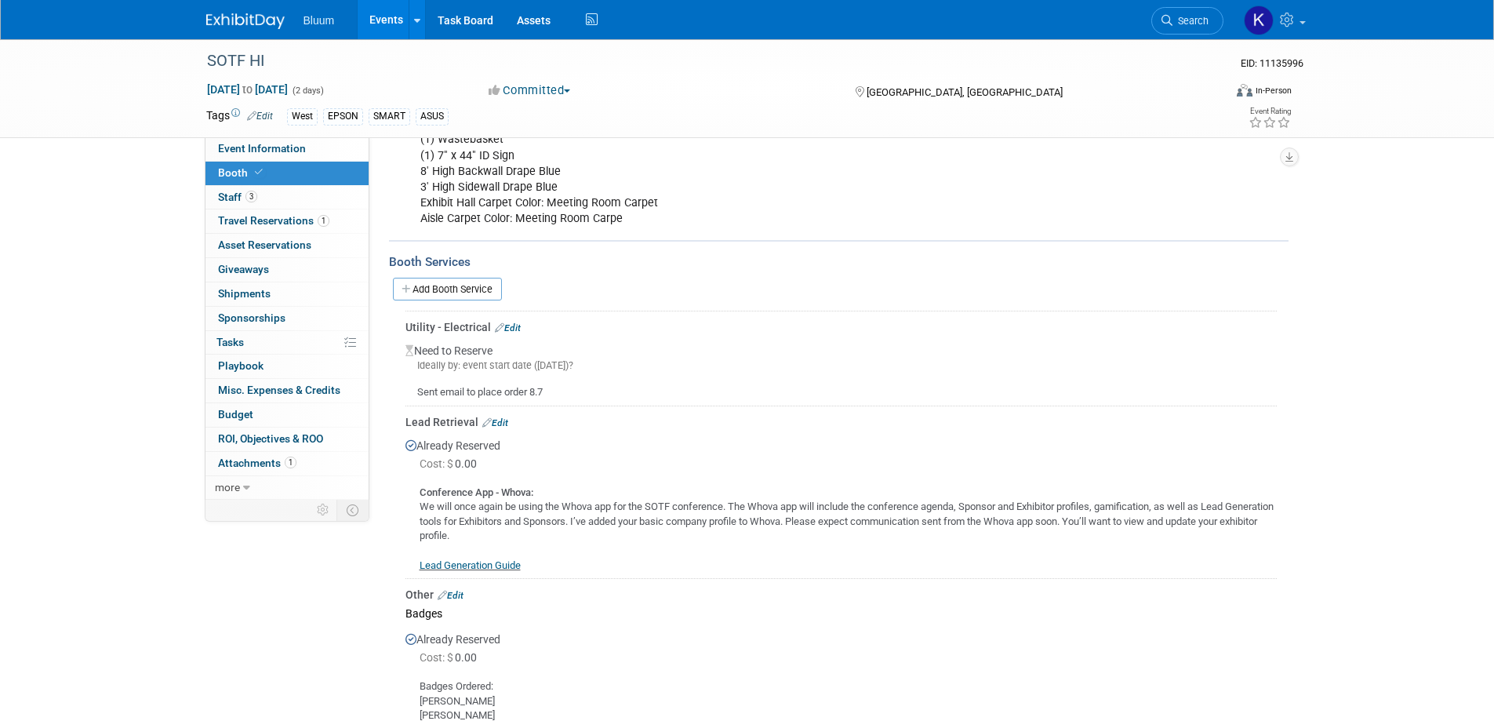
scroll to position [345, 0]
click at [449, 278] on link "Add Booth Service" at bounding box center [447, 289] width 109 height 23
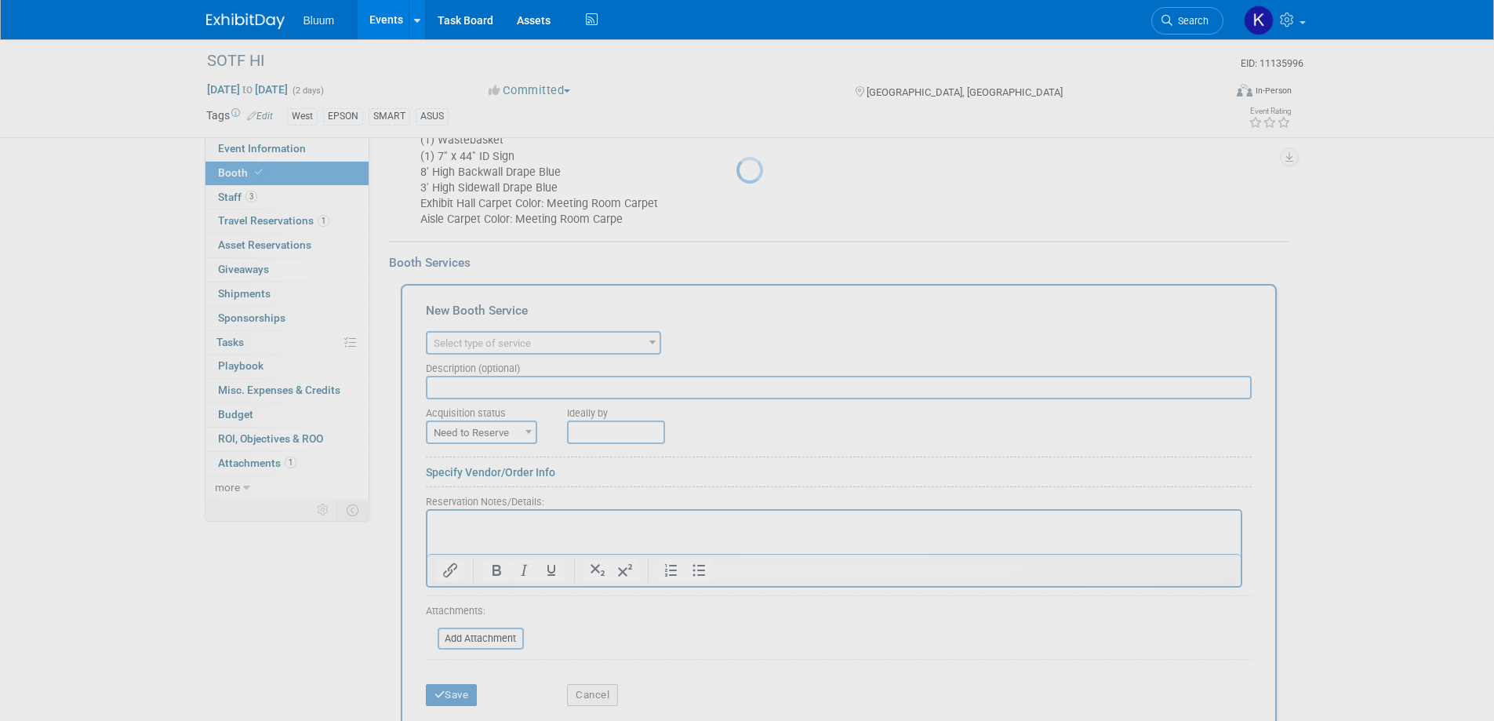
scroll to position [0, 0]
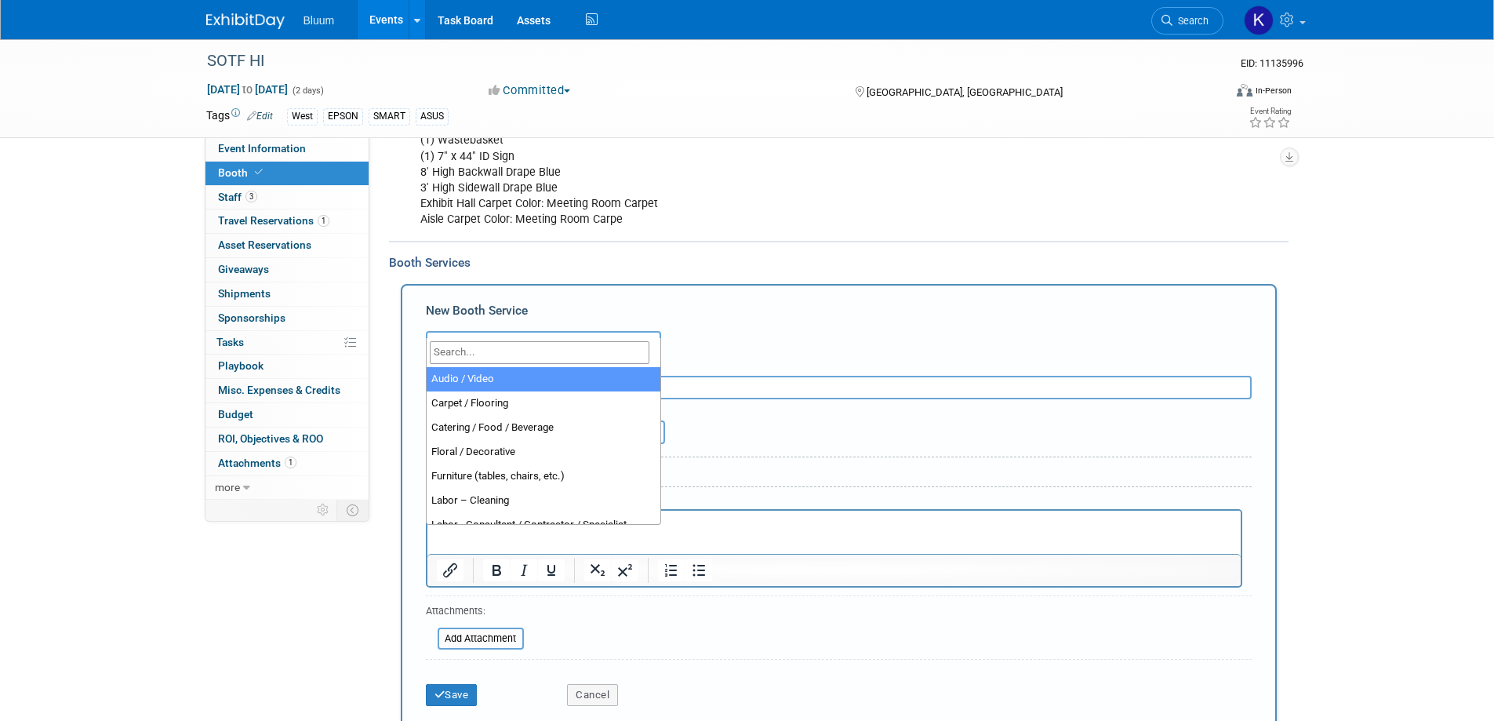
click at [580, 333] on span "Select type of service" at bounding box center [544, 344] width 232 height 22
select select "4"
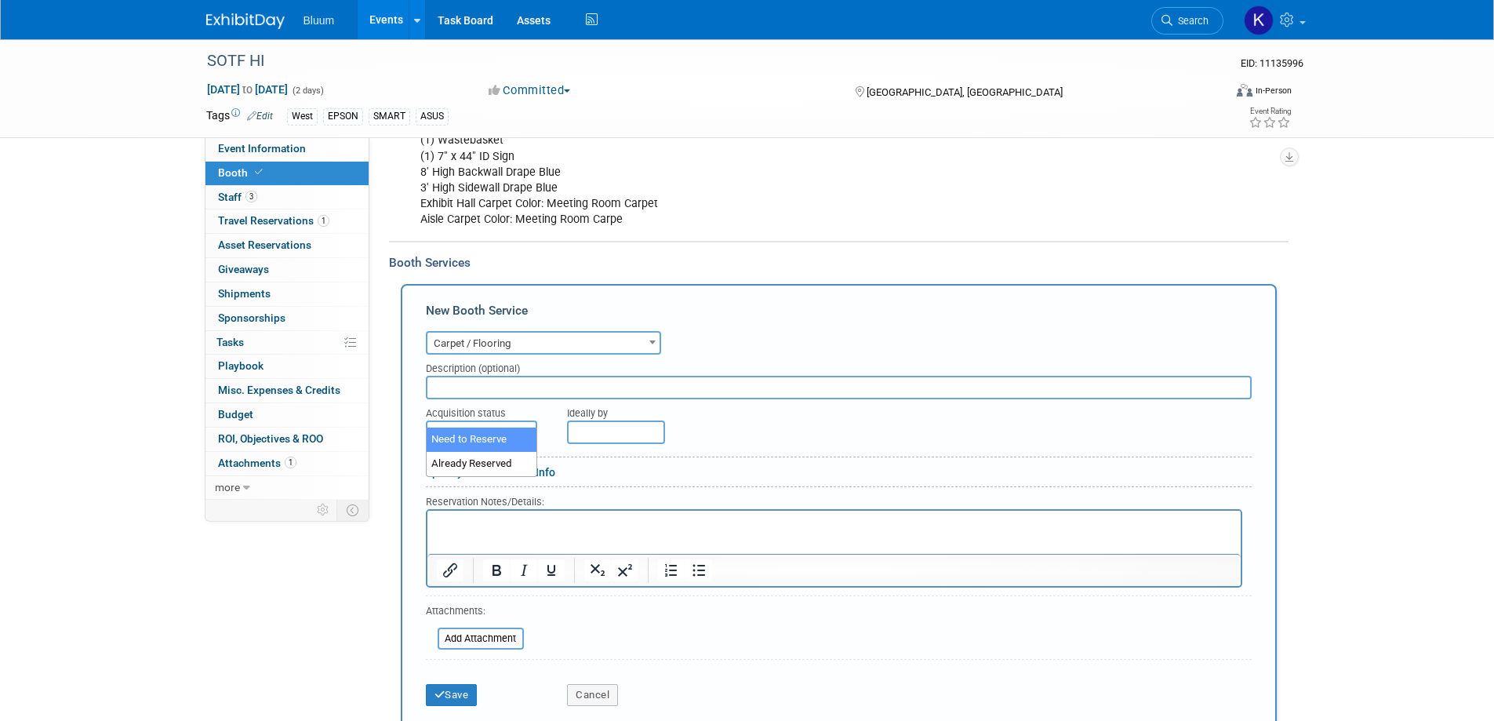
click at [514, 422] on span "Need to Reserve" at bounding box center [482, 433] width 108 height 22
select select "2"
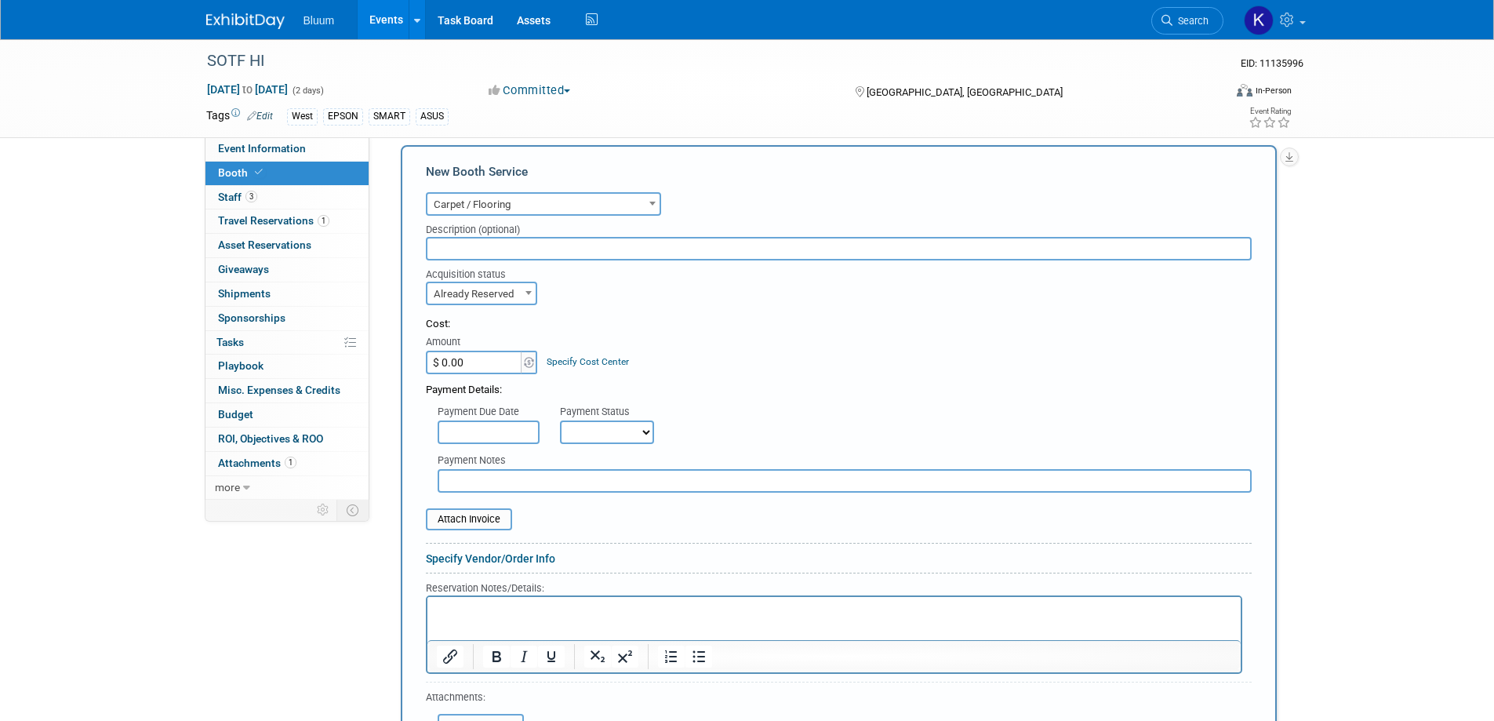
scroll to position [737, 0]
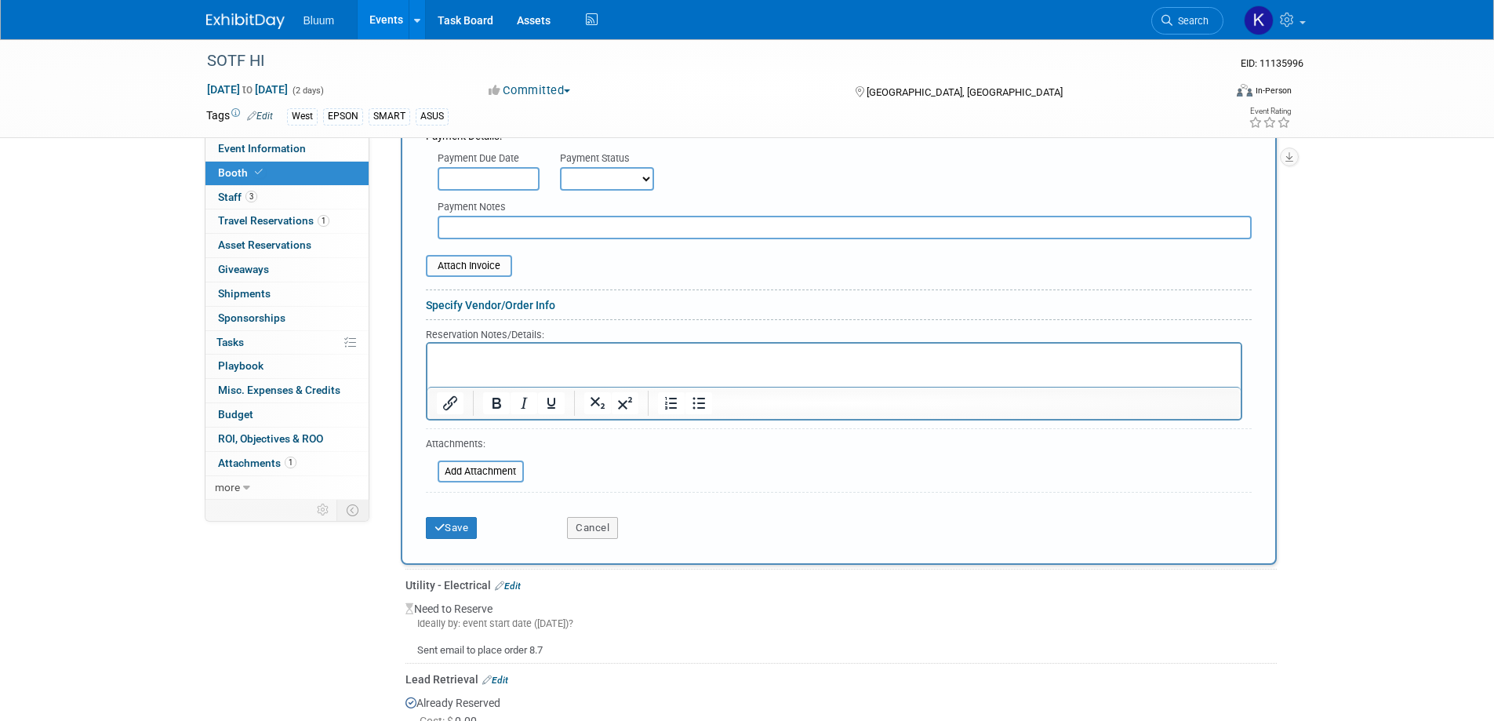
click at [470, 364] on html at bounding box center [833, 353] width 813 height 21
click at [461, 517] on button "Save" at bounding box center [452, 528] width 52 height 22
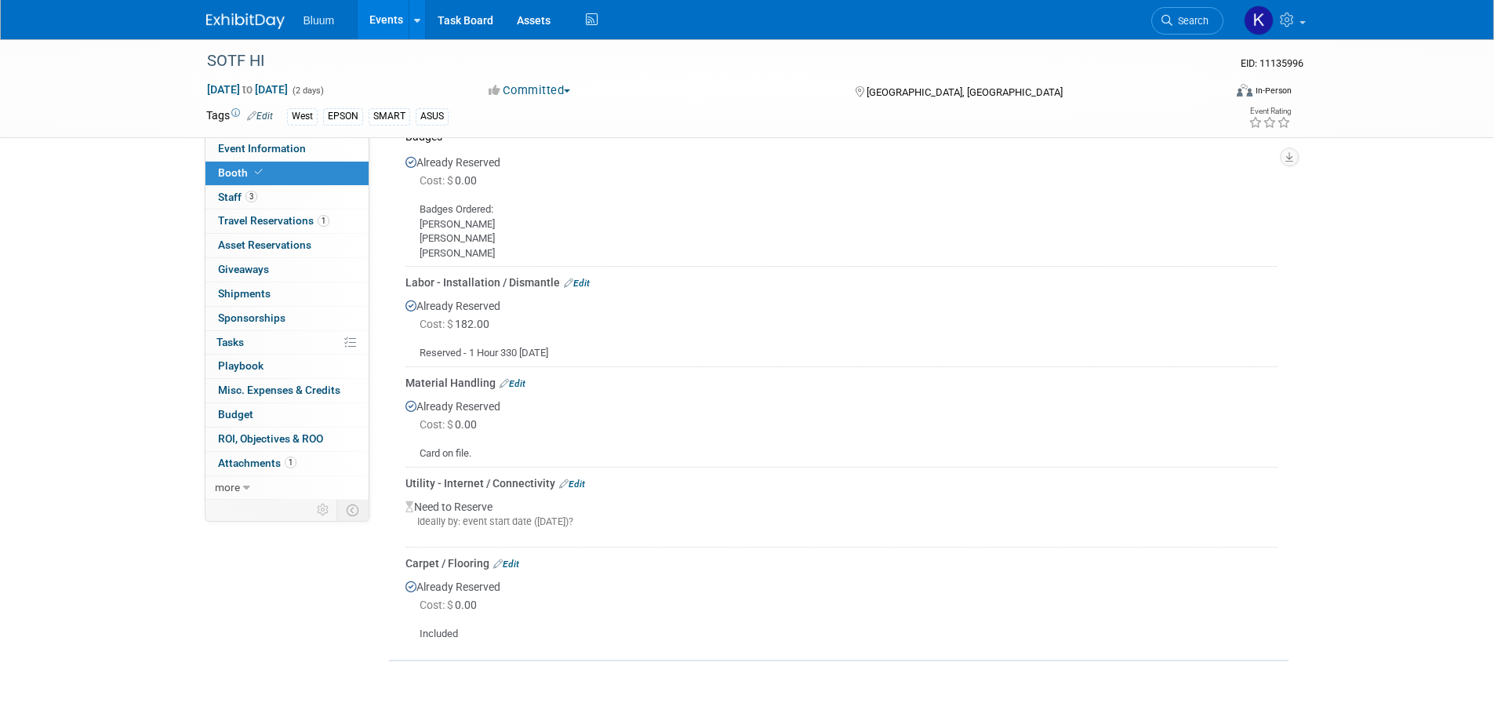
scroll to position [838, 0]
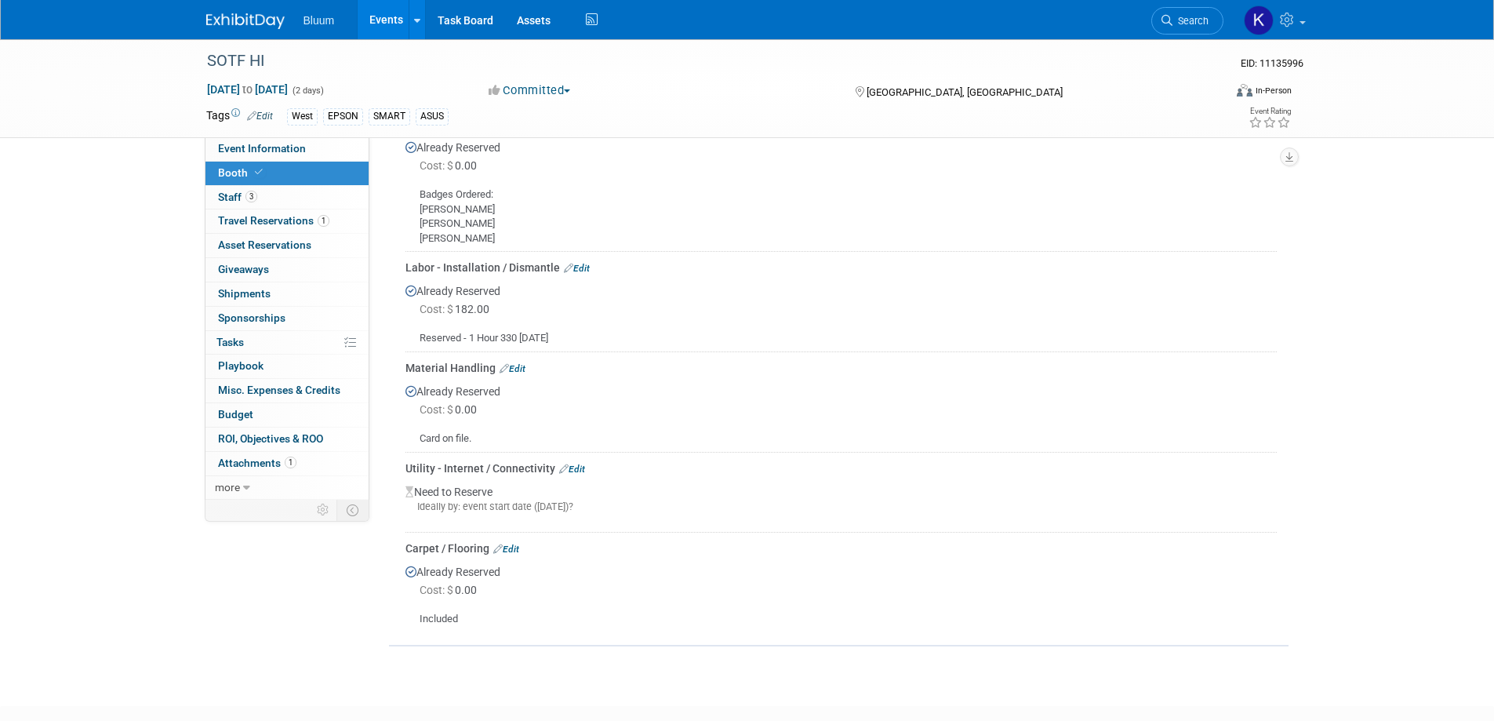
click at [573, 464] on link "Edit" at bounding box center [572, 469] width 26 height 11
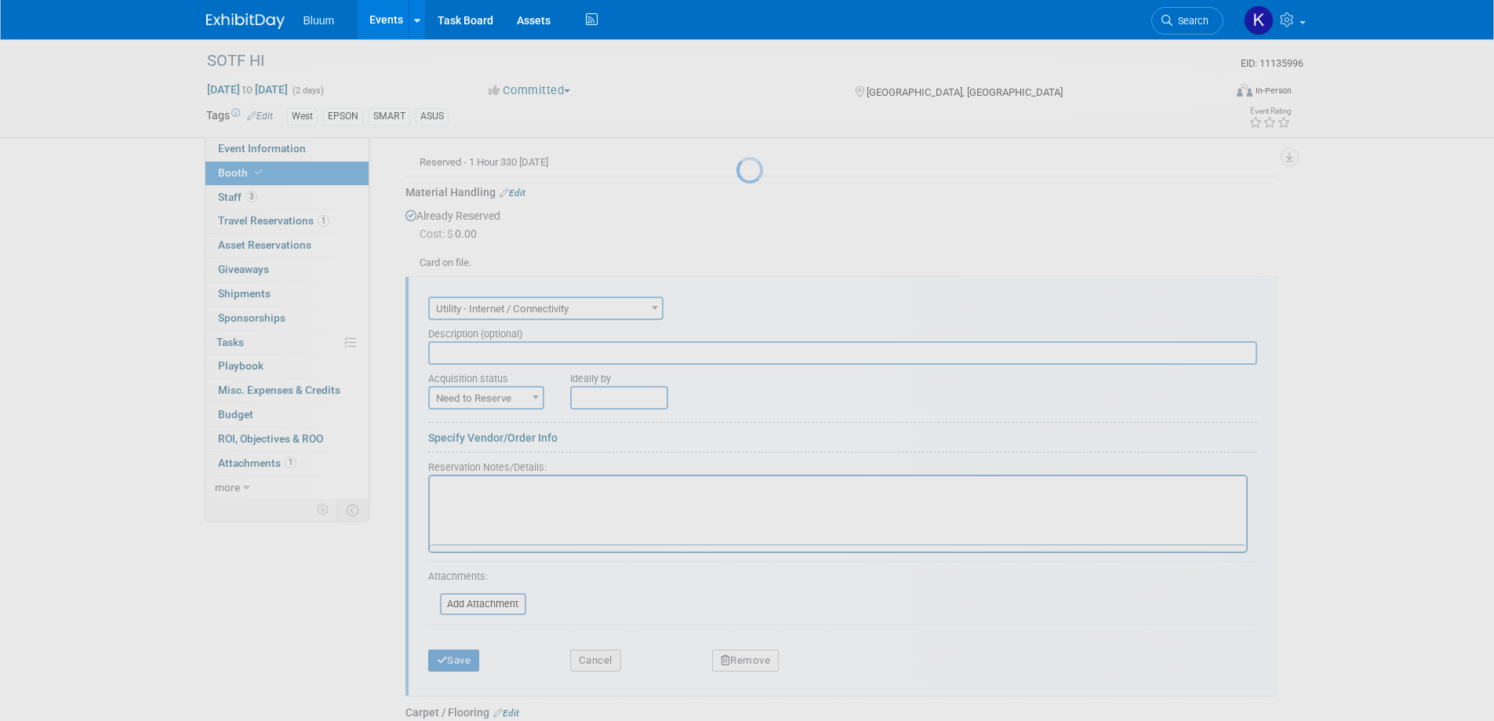
scroll to position [1095, 0]
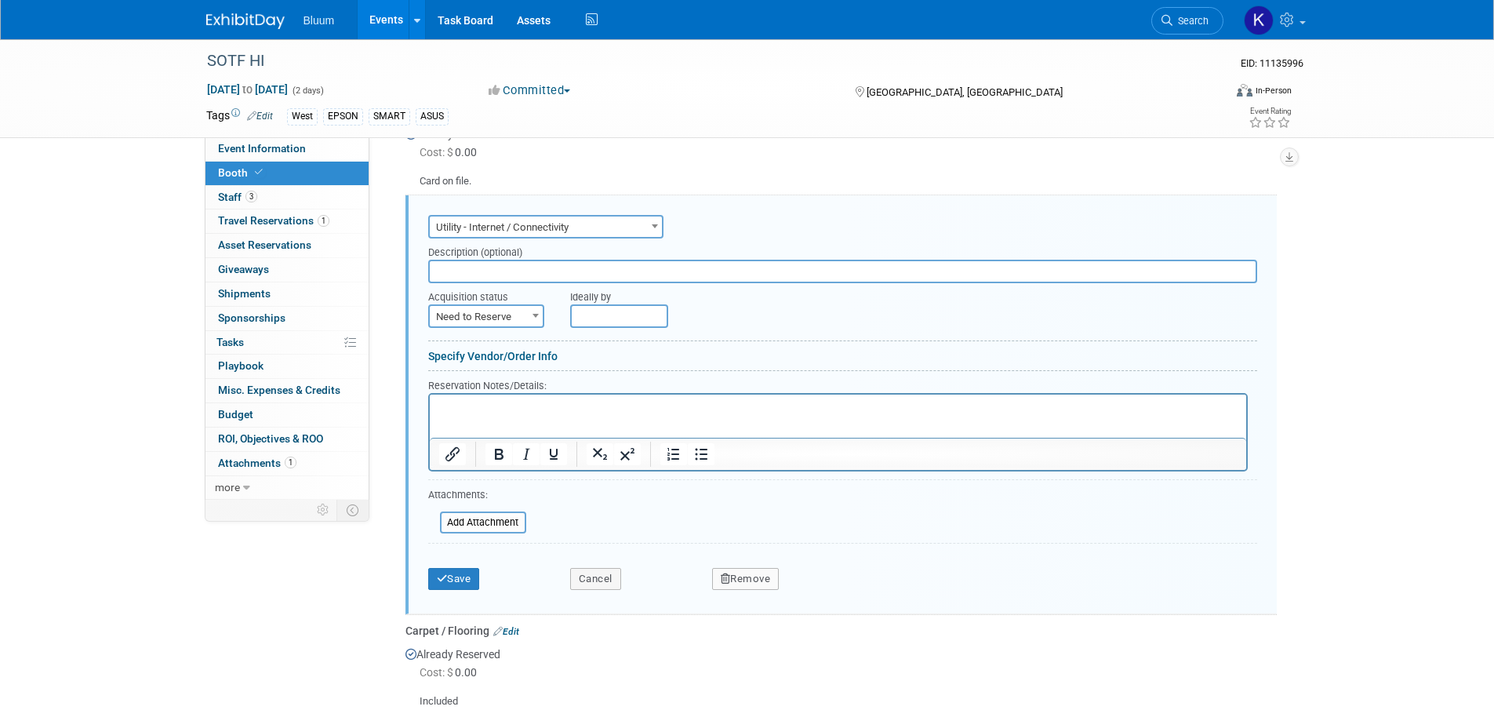
click at [501, 306] on span "Need to Reserve" at bounding box center [486, 317] width 113 height 22
select select "2"
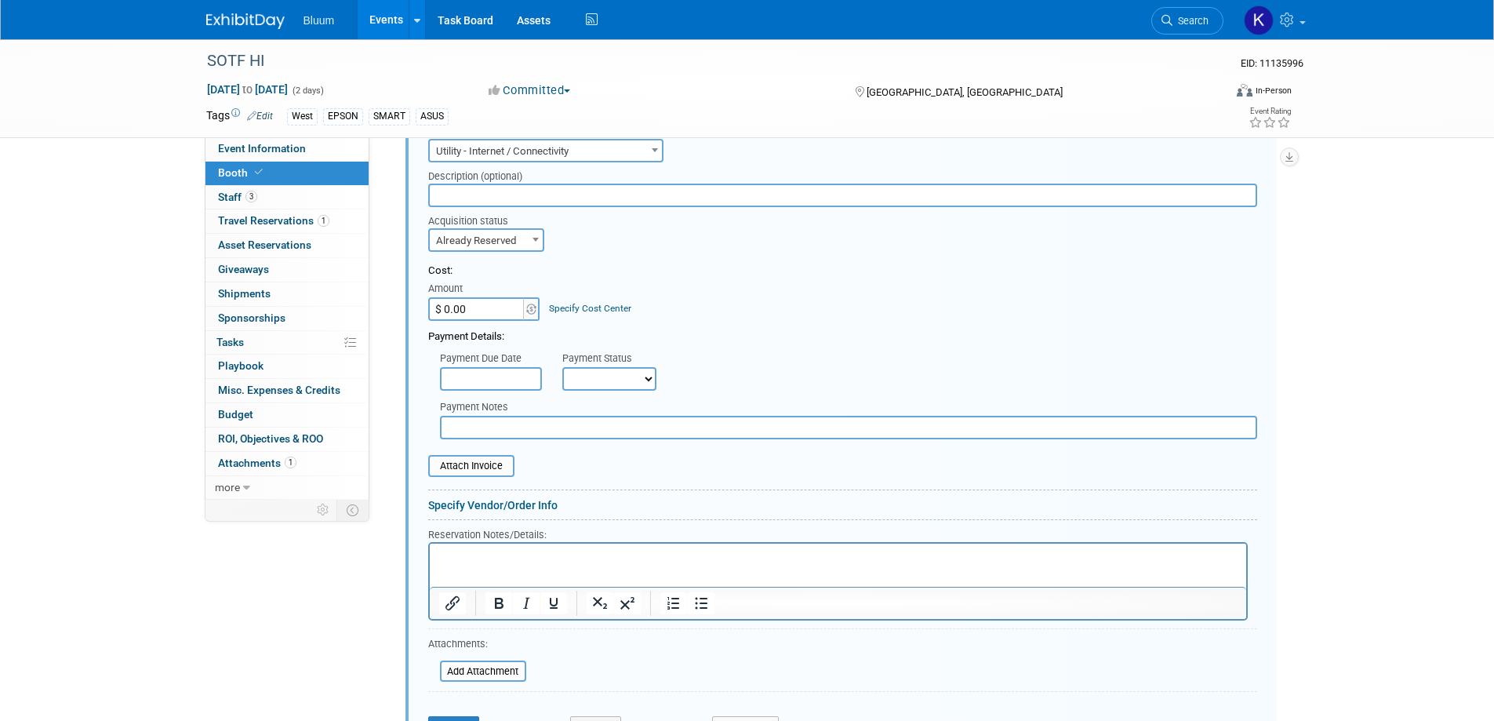
scroll to position [1409, 0]
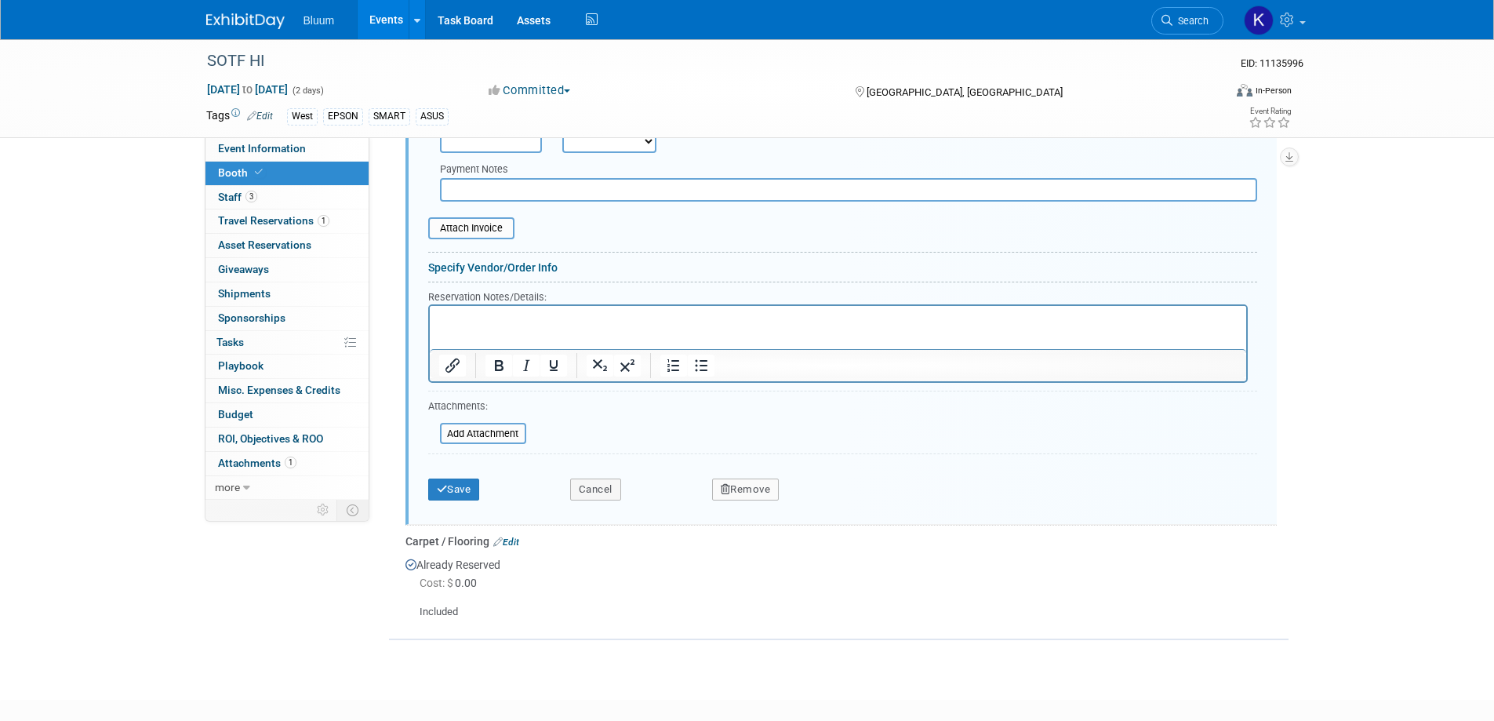
click at [471, 318] on p "Rich Text Area. Press ALT-0 for help." at bounding box center [837, 318] width 799 height 15
click at [456, 478] on button "Save" at bounding box center [454, 489] width 52 height 22
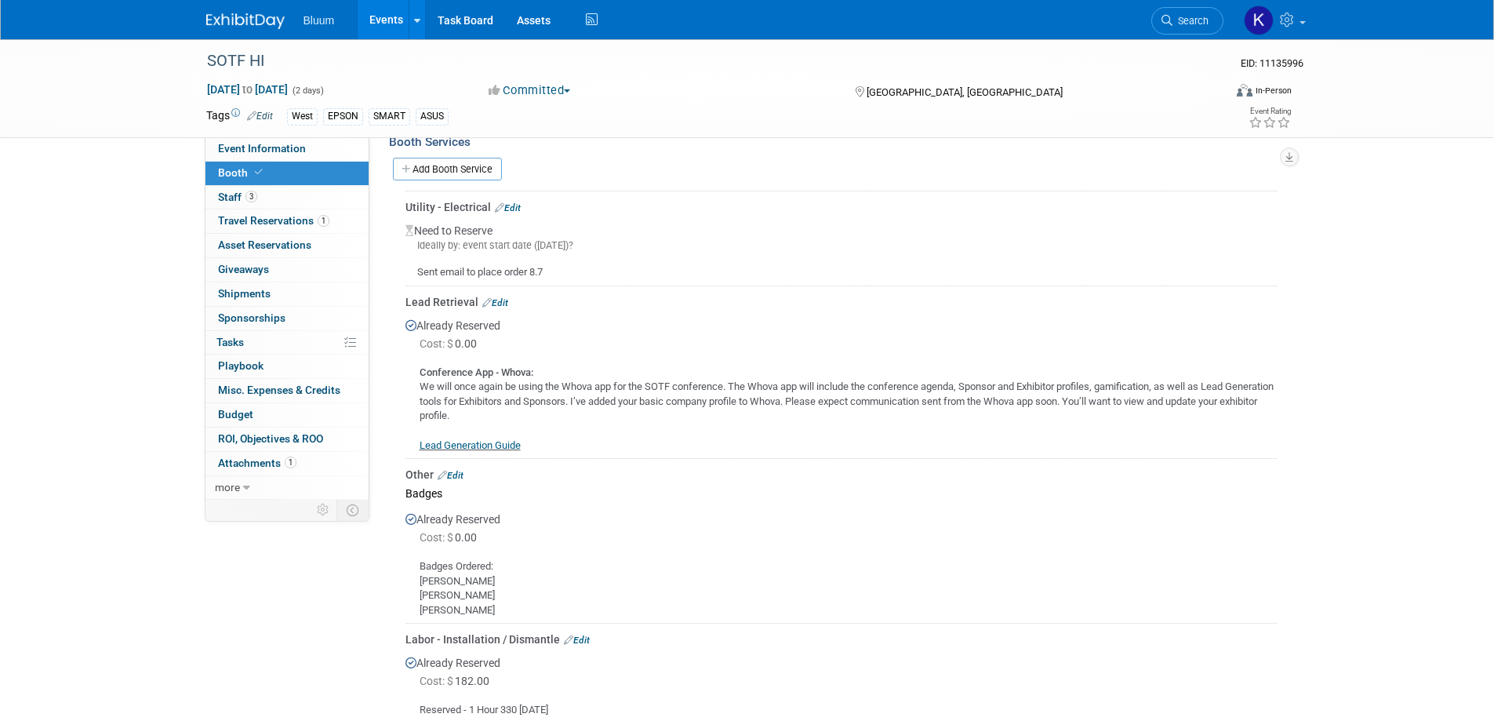
scroll to position [388, 0]
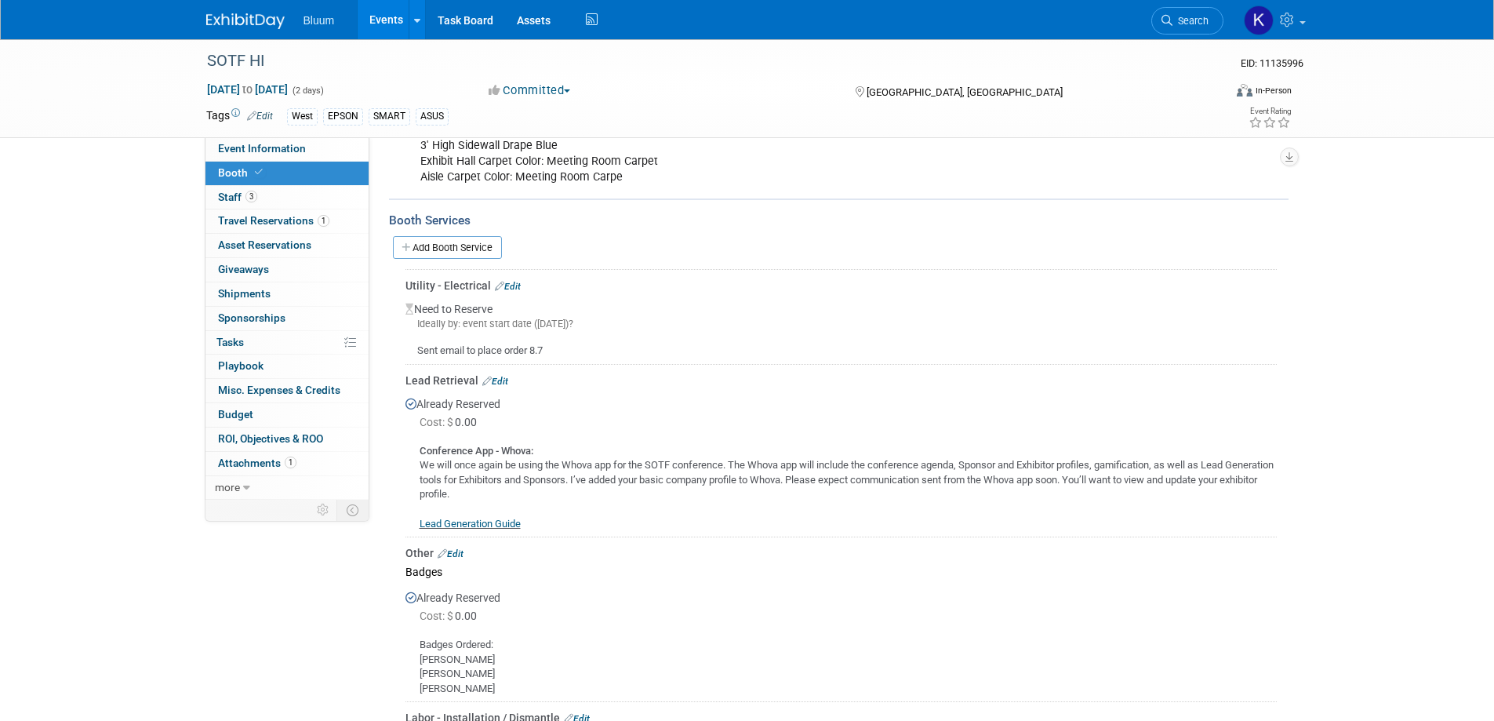
click at [507, 281] on link "Edit" at bounding box center [508, 286] width 26 height 11
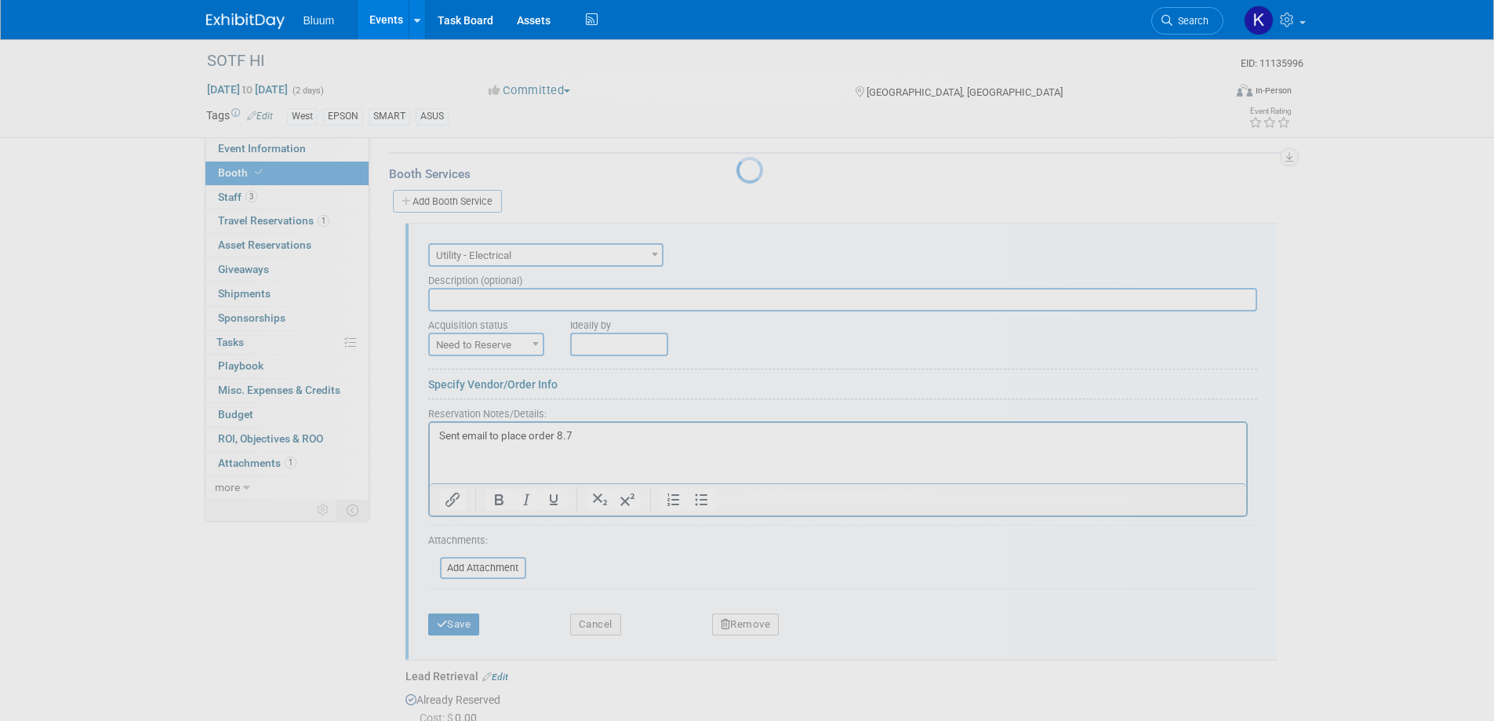
scroll to position [462, 0]
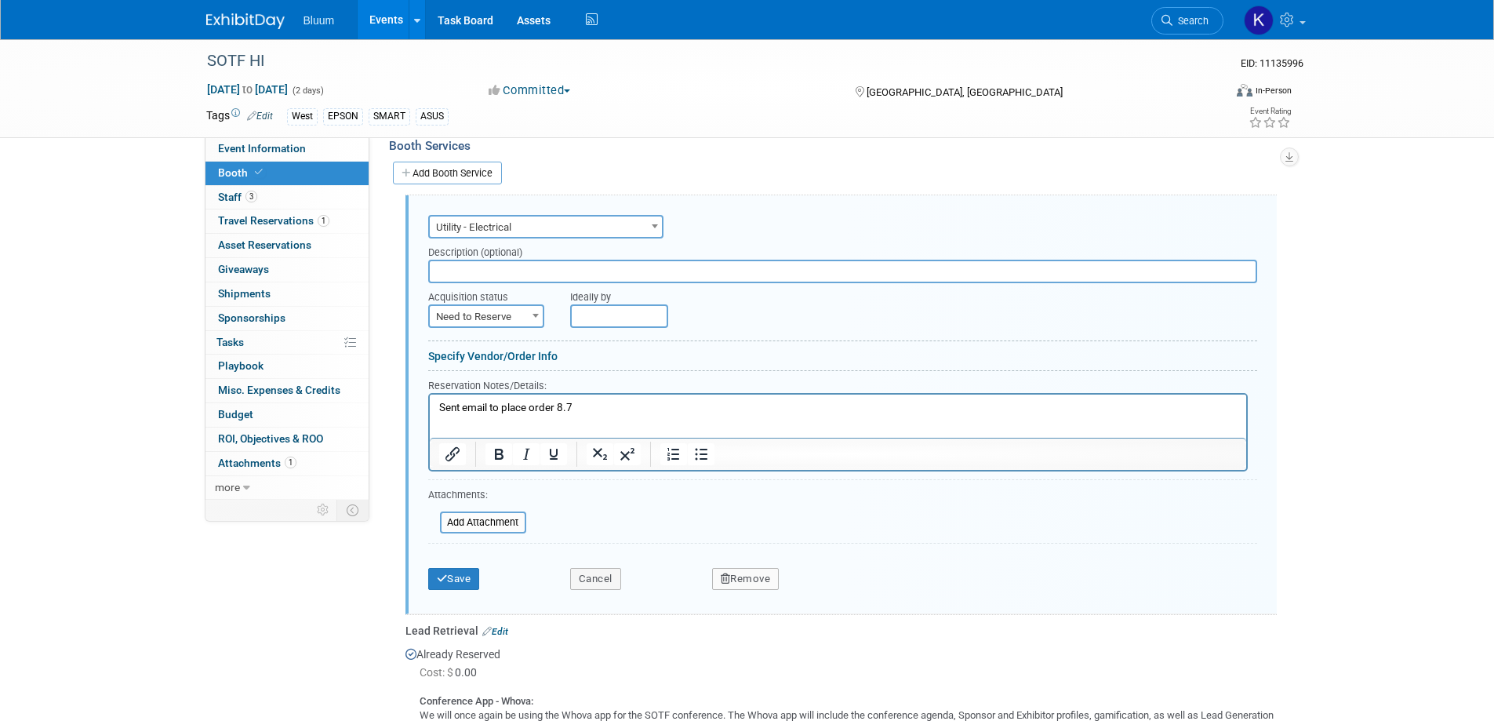
click at [486, 306] on span "Need to Reserve" at bounding box center [486, 317] width 113 height 22
select select "2"
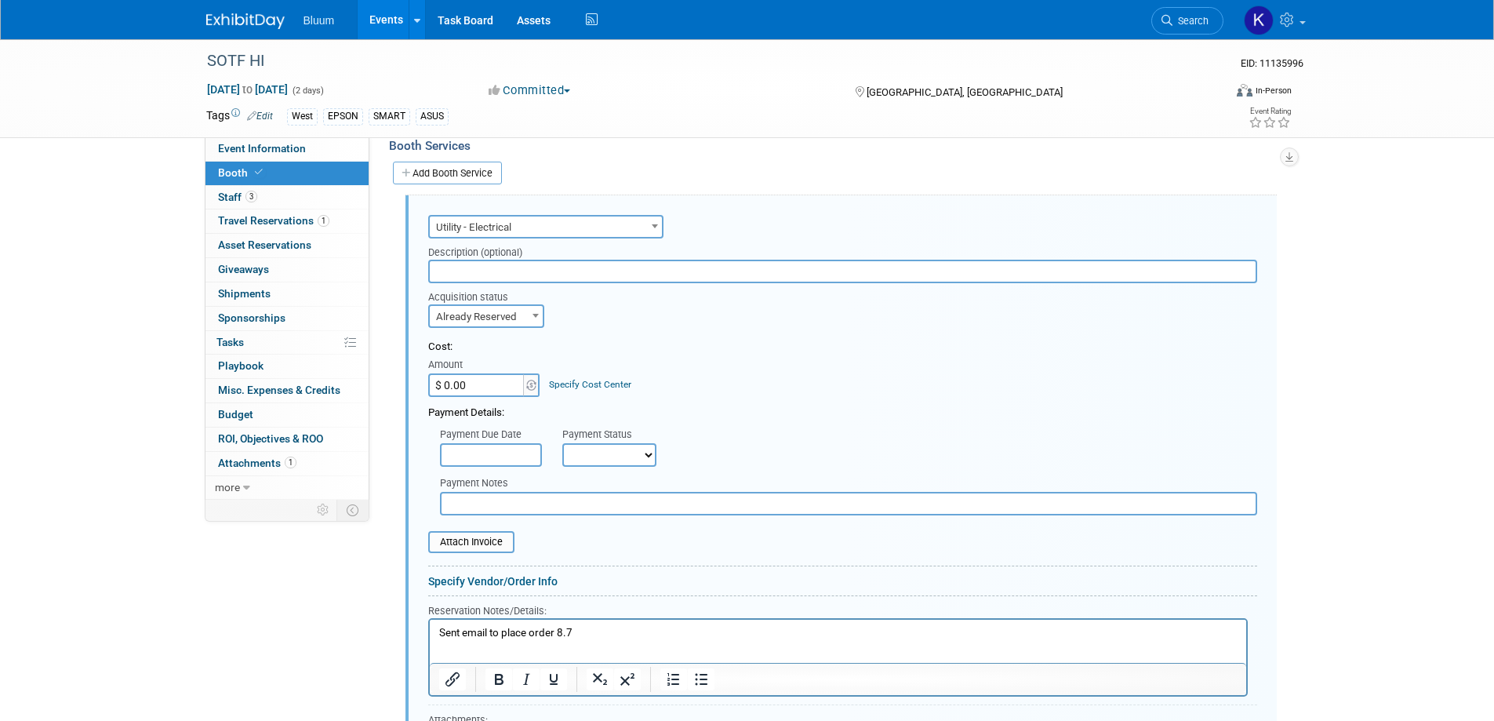
click at [483, 373] on input "$ 0.00" at bounding box center [477, 385] width 98 height 24
type input "$ 338.22"
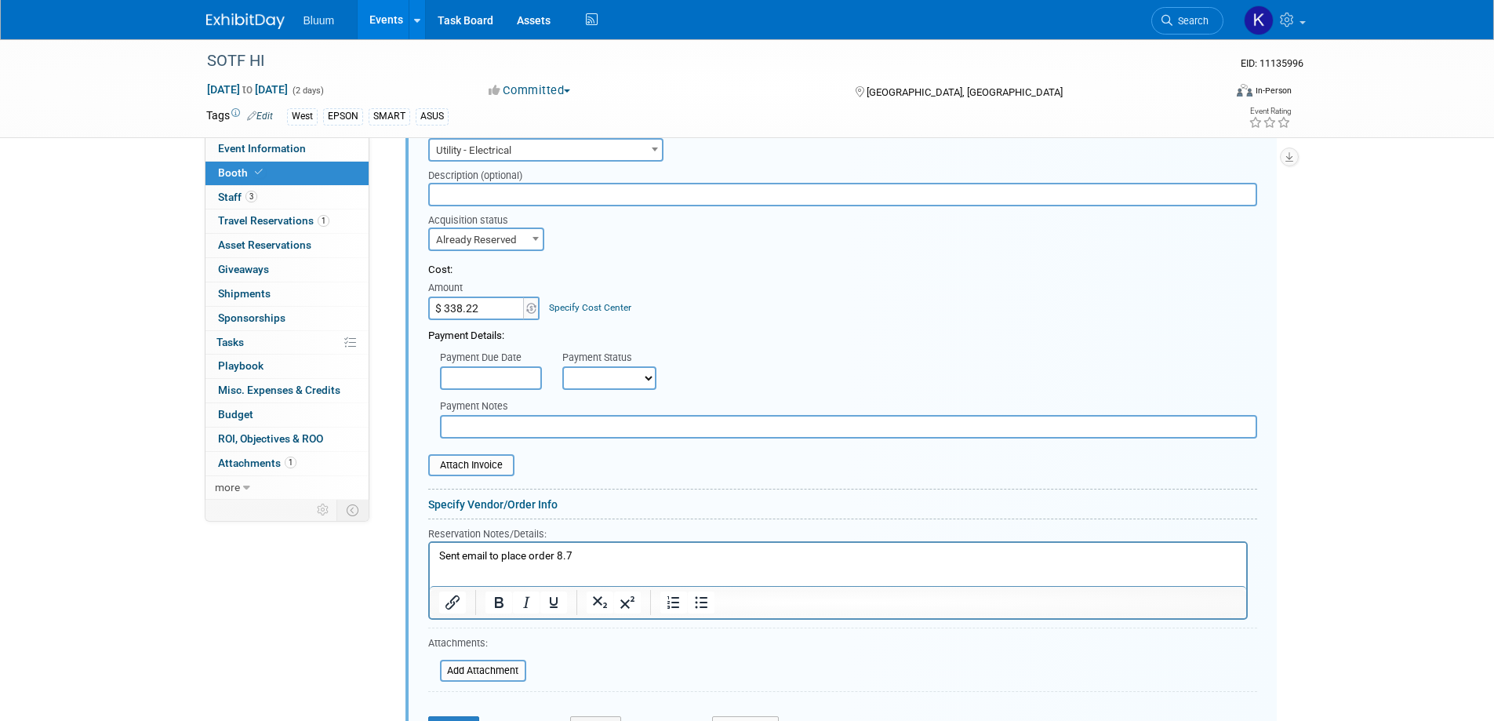
scroll to position [697, 0]
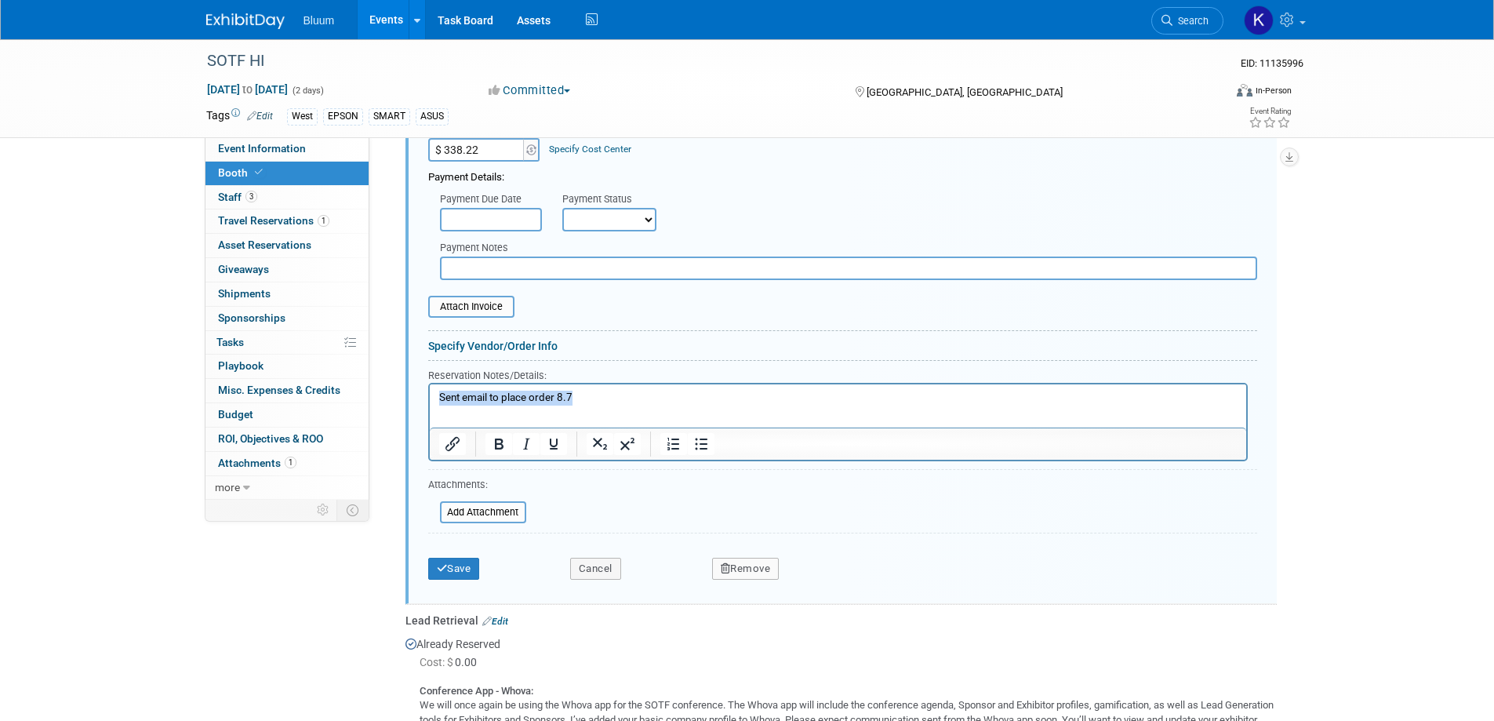
drag, startPoint x: 575, startPoint y: 398, endPoint x: 399, endPoint y: 395, distance: 175.7
click at [429, 395] on html "Sent email to place order 8.7" at bounding box center [837, 394] width 817 height 21
click at [464, 558] on button "Save" at bounding box center [454, 569] width 52 height 22
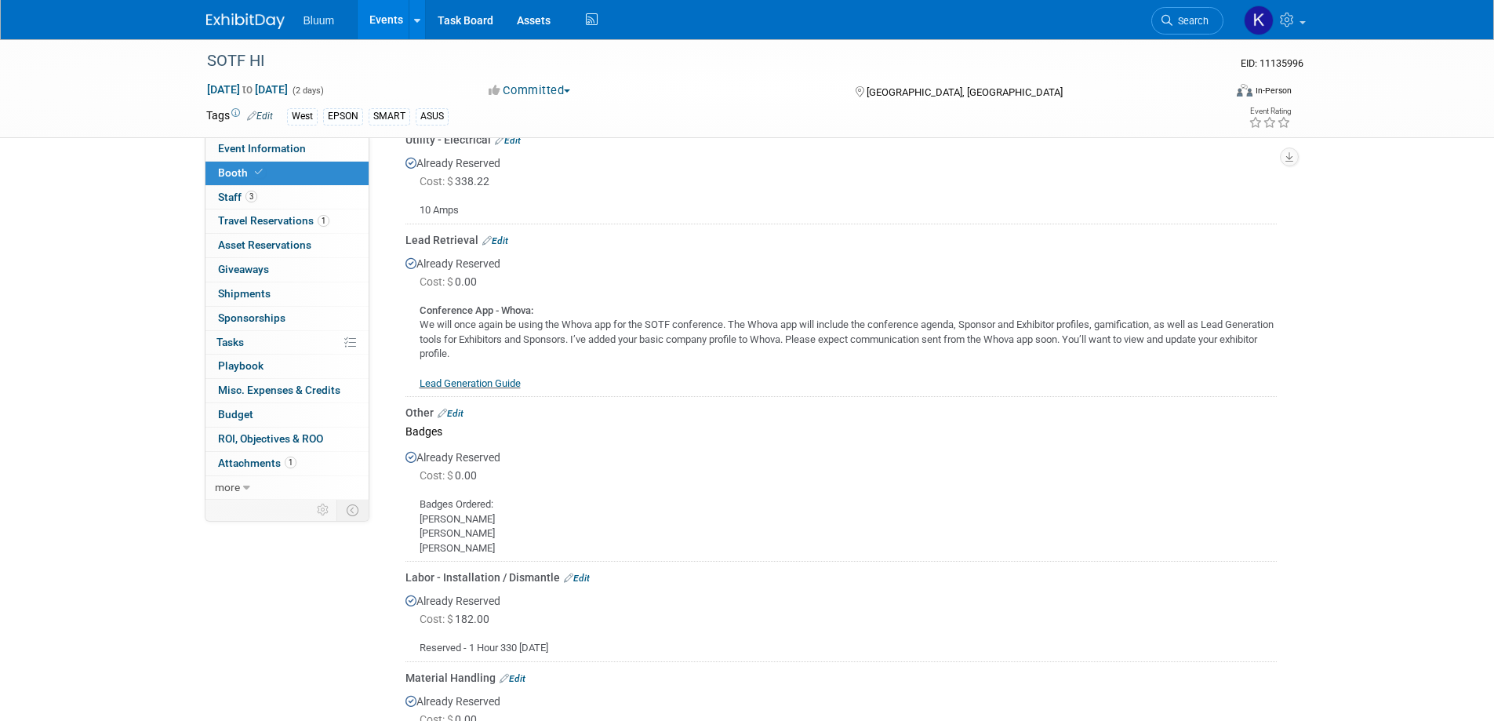
scroll to position [384, 0]
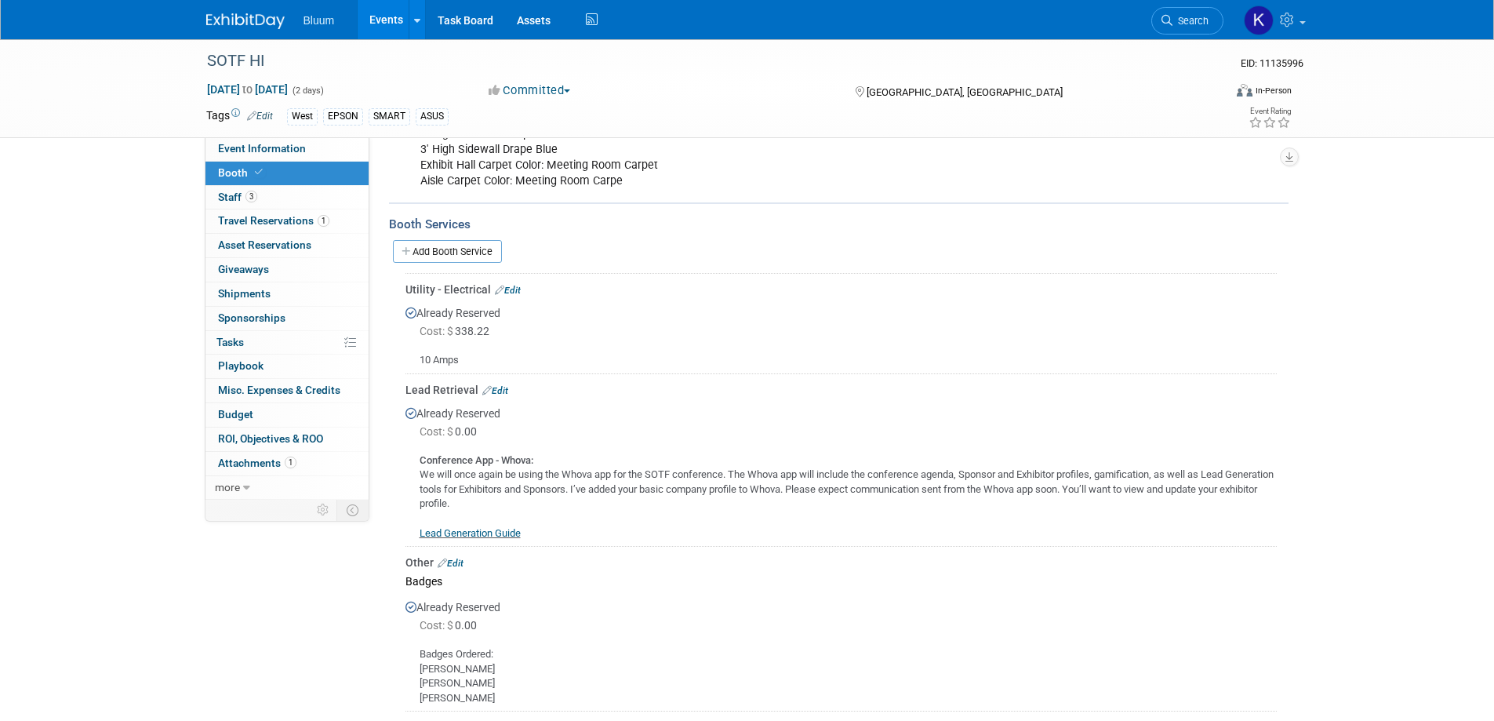
click at [155, 136] on div "SOTF HI EID: 11135996 [DATE] to [DATE] (2 days) [DATE] to [DATE] Committed Comm…" at bounding box center [747, 88] width 1494 height 99
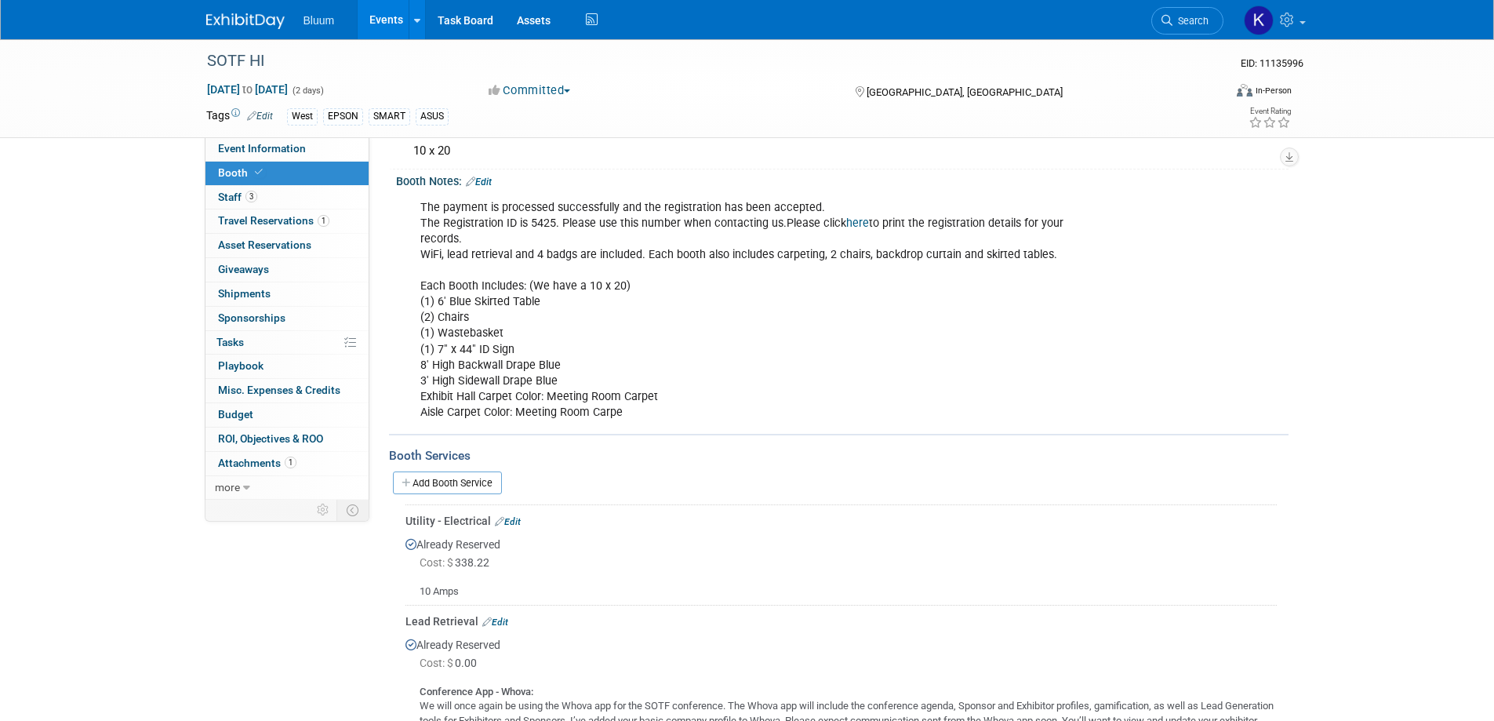
scroll to position [0, 0]
